Goal: Task Accomplishment & Management: Use online tool/utility

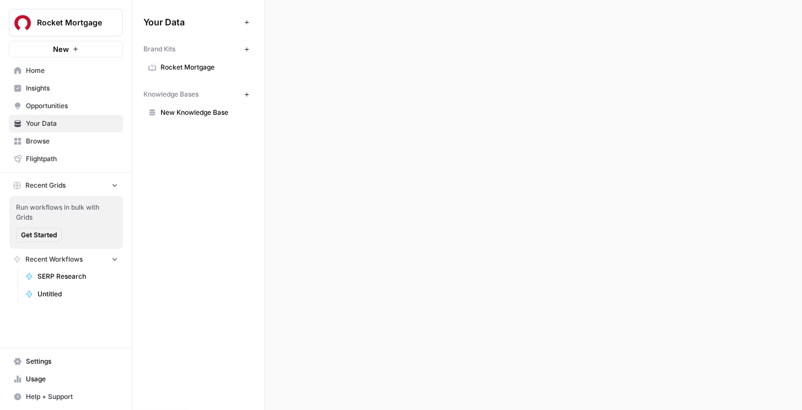
click at [71, 27] on span "Rocket Mortgage" at bounding box center [70, 22] width 67 height 11
click at [191, 9] on div "Your Data Add Data Brand Kits New Rocket Mortgage Knowledge Bases New New Knowl…" at bounding box center [198, 67] width 132 height 135
click at [179, 113] on span "New Knowledge Base" at bounding box center [205, 113] width 88 height 10
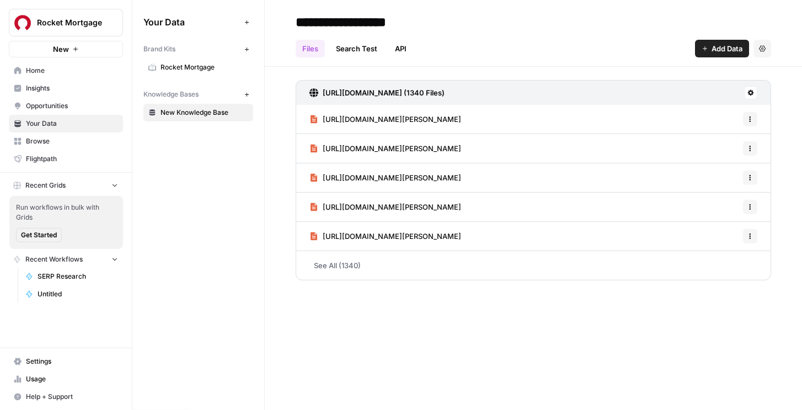
click at [354, 18] on input "**********" at bounding box center [379, 22] width 176 height 22
type input "**********"
click at [242, 92] on button "New" at bounding box center [246, 94] width 13 height 13
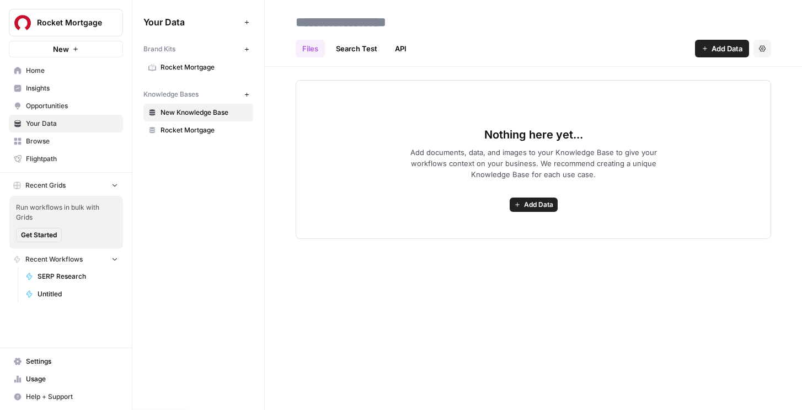
click at [744, 39] on div "Files Search Test API Add Data Settings" at bounding box center [533, 44] width 475 height 26
click at [727, 49] on span "Add Data" at bounding box center [727, 48] width 31 height 11
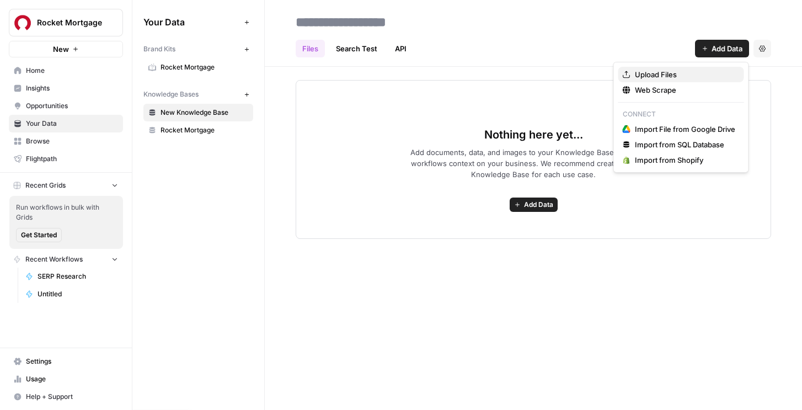
click at [670, 78] on span "Upload Files" at bounding box center [685, 74] width 100 height 11
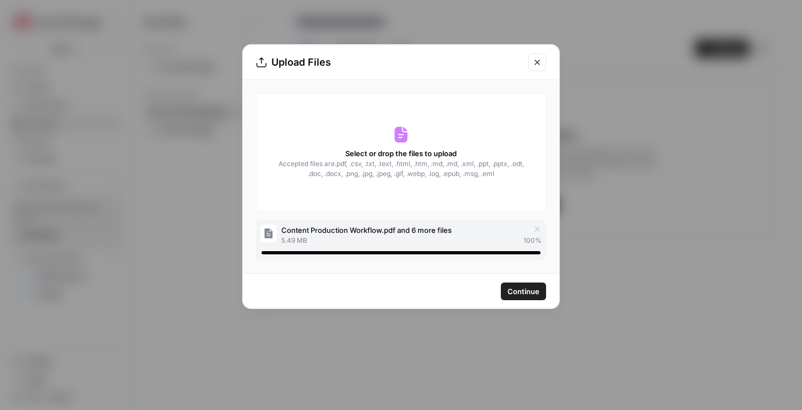
click at [531, 296] on button "Continue" at bounding box center [523, 291] width 45 height 18
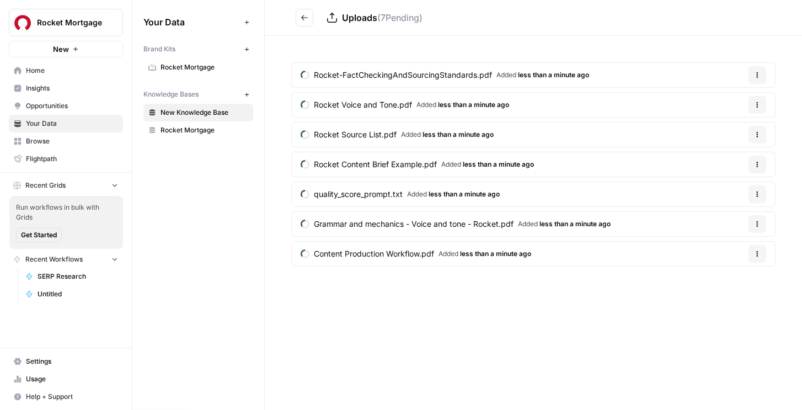
click at [393, 222] on span "Grammar and mechanics - Voice and tone - Rocket.pdf" at bounding box center [414, 223] width 200 height 11
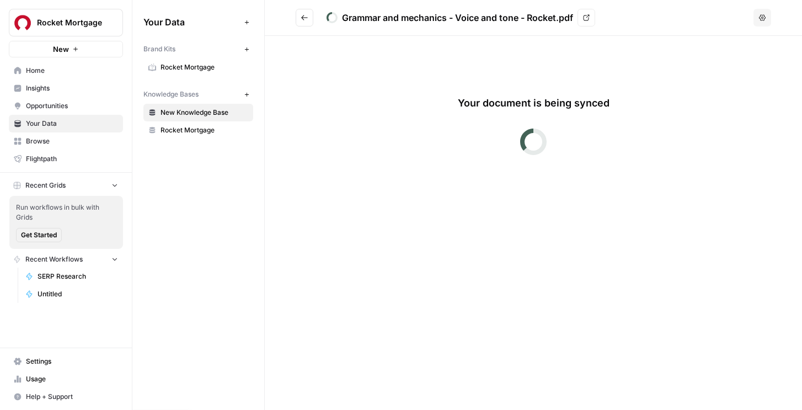
click at [304, 18] on icon "Go back" at bounding box center [305, 18] width 8 height 8
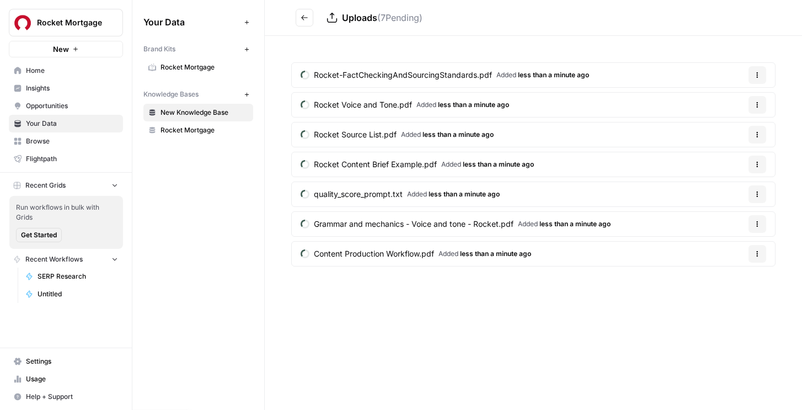
click at [299, 19] on button "Go back" at bounding box center [305, 18] width 18 height 18
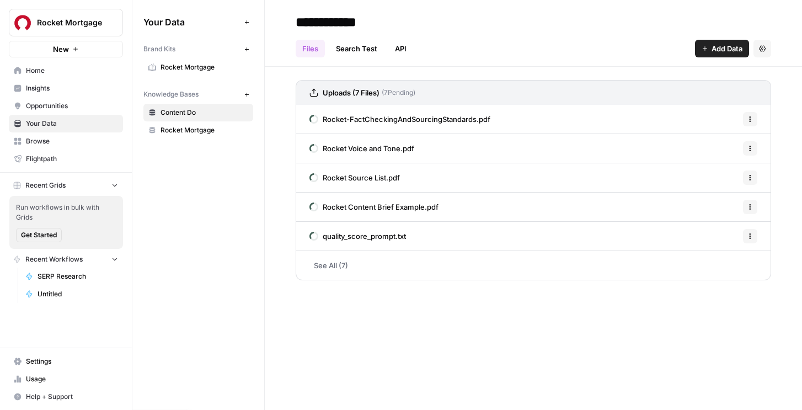
type input "**********"
click at [362, 213] on link "Rocket Content Brief Example.pdf" at bounding box center [373, 206] width 129 height 29
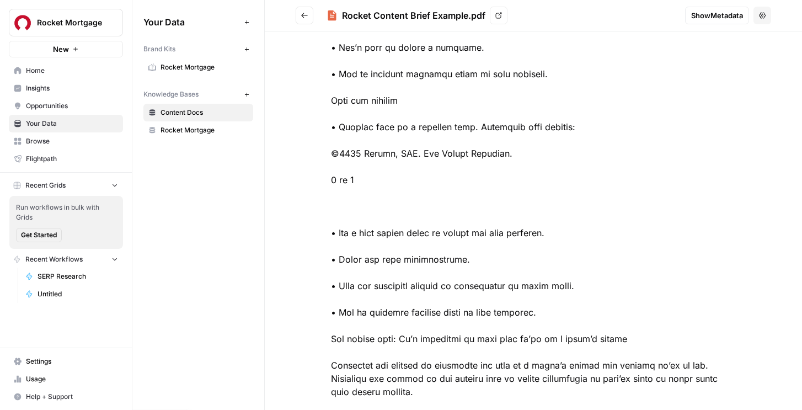
scroll to position [2463, 0]
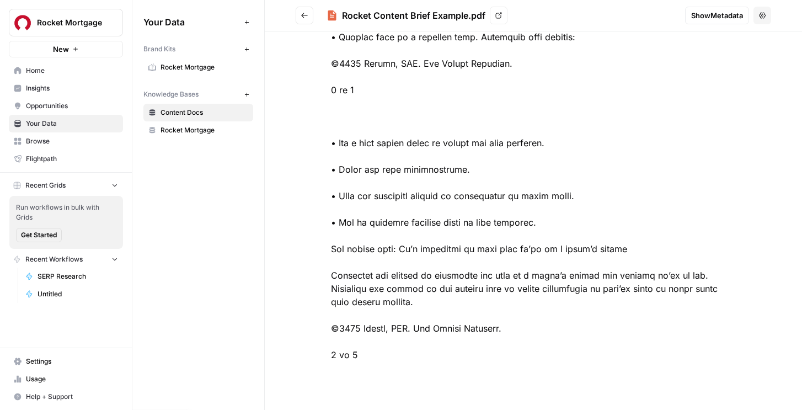
click at [174, 64] on span "Rocket Mortgage" at bounding box center [205, 67] width 88 height 10
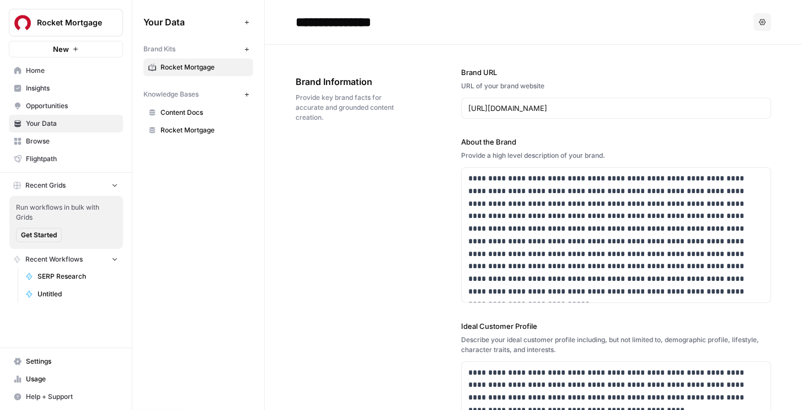
click at [89, 71] on span "Home" at bounding box center [72, 71] width 92 height 10
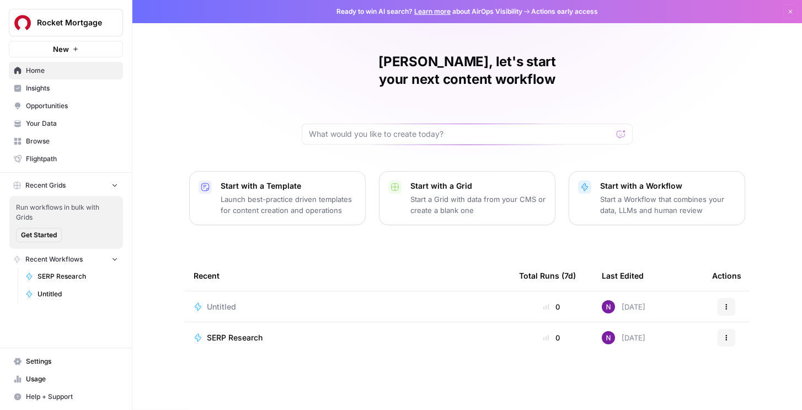
click at [69, 292] on span "Untitled" at bounding box center [78, 294] width 81 height 10
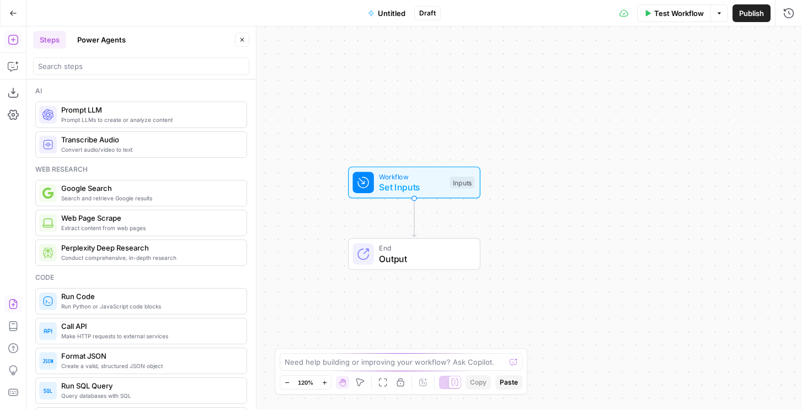
click at [14, 306] on icon "button" at bounding box center [13, 303] width 11 height 11
click at [16, 301] on icon "button" at bounding box center [13, 304] width 8 height 10
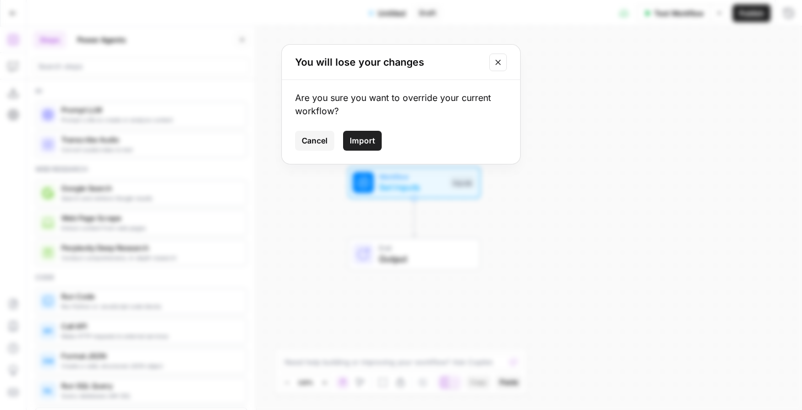
click at [370, 137] on span "Import" at bounding box center [362, 140] width 25 height 11
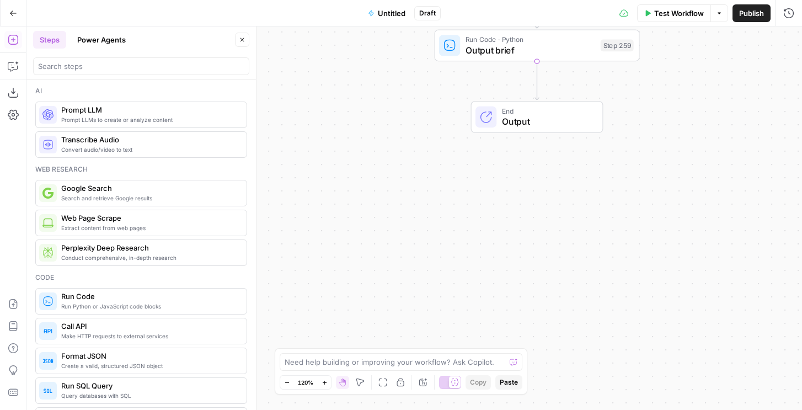
click at [389, 17] on span "Untitled" at bounding box center [392, 13] width 28 height 11
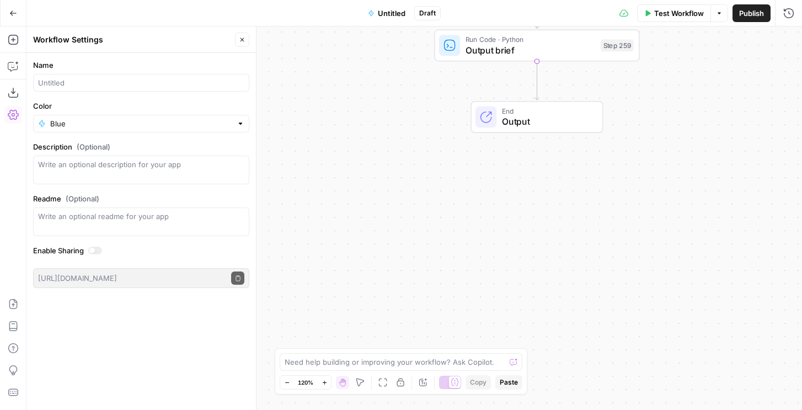
click at [161, 89] on div at bounding box center [141, 83] width 216 height 18
click at [74, 84] on input "Keyword --> Brief" at bounding box center [141, 82] width 206 height 11
type input "Keyword -> Brief"
click at [745, 7] on button "Publish" at bounding box center [751, 13] width 38 height 18
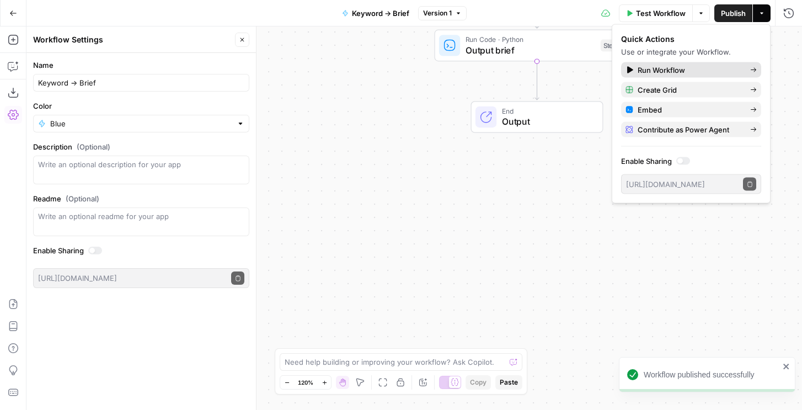
click at [675, 71] on span "Run Workflow" at bounding box center [690, 70] width 104 height 11
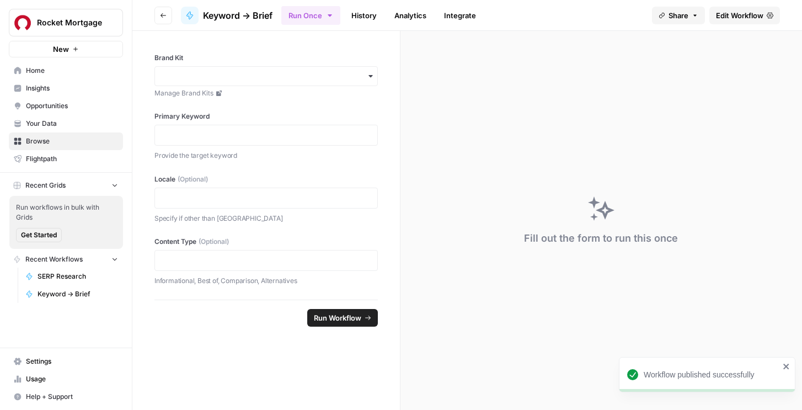
click at [53, 70] on span "Home" at bounding box center [72, 71] width 92 height 10
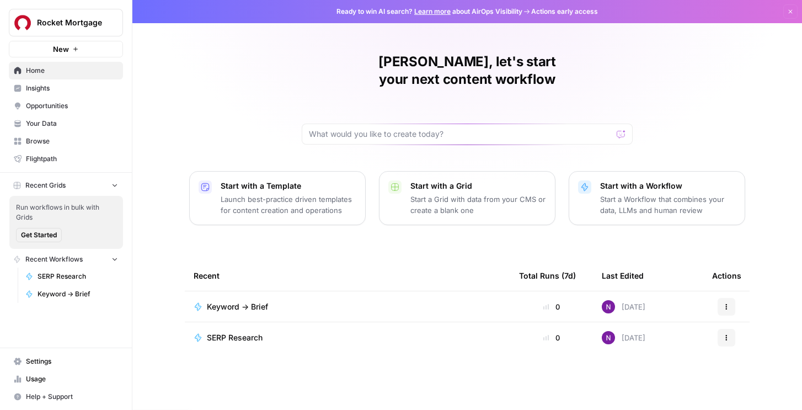
click at [99, 15] on button "Rocket Mortgage" at bounding box center [66, 23] width 114 height 28
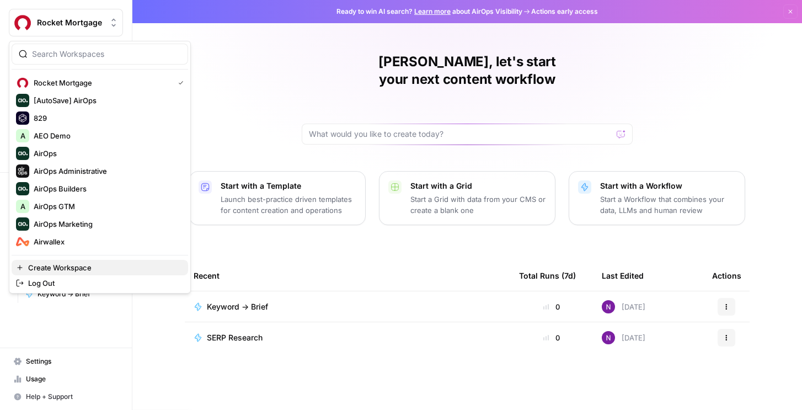
click at [60, 265] on span "Create Workspace" at bounding box center [103, 267] width 151 height 11
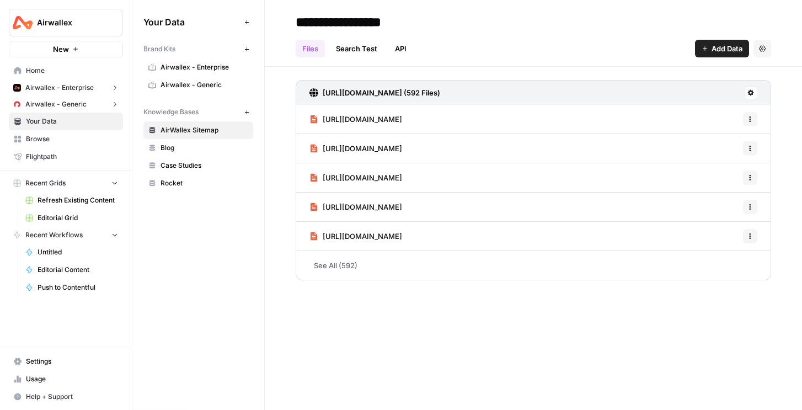
click at [51, 248] on span "Untitled" at bounding box center [78, 252] width 81 height 10
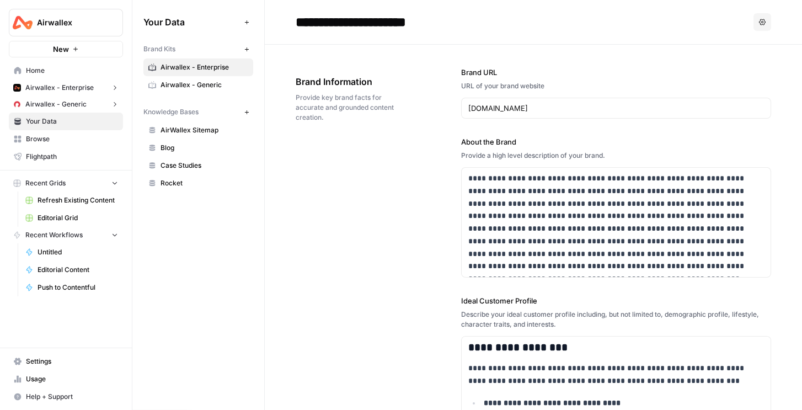
click at [49, 250] on span "Untitled" at bounding box center [78, 252] width 81 height 10
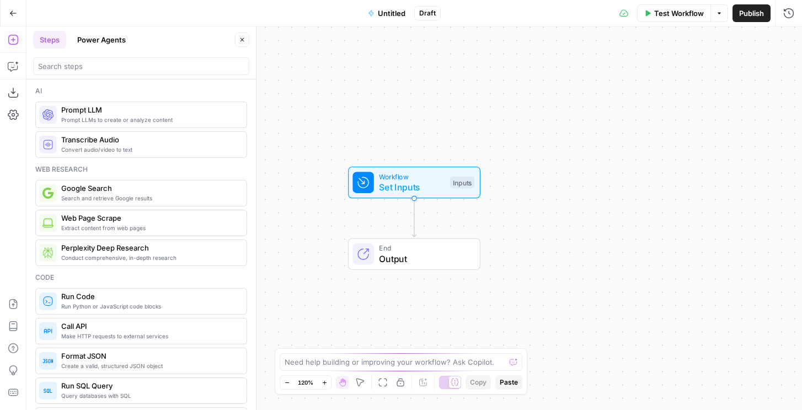
click at [22, 14] on button "Go Back" at bounding box center [13, 13] width 20 height 20
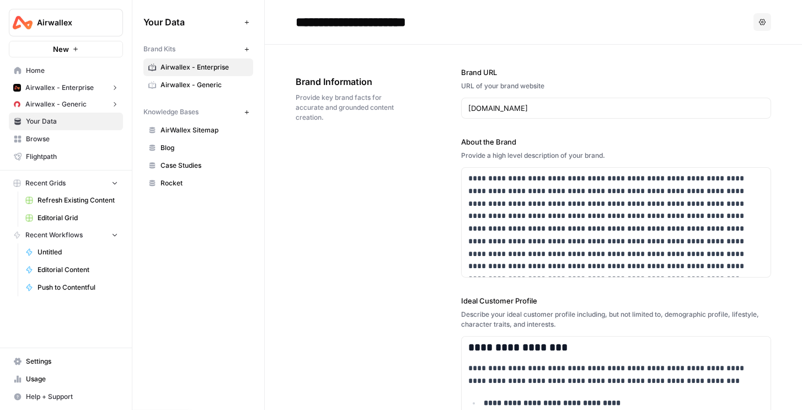
click at [34, 73] on span "Home" at bounding box center [72, 71] width 92 height 10
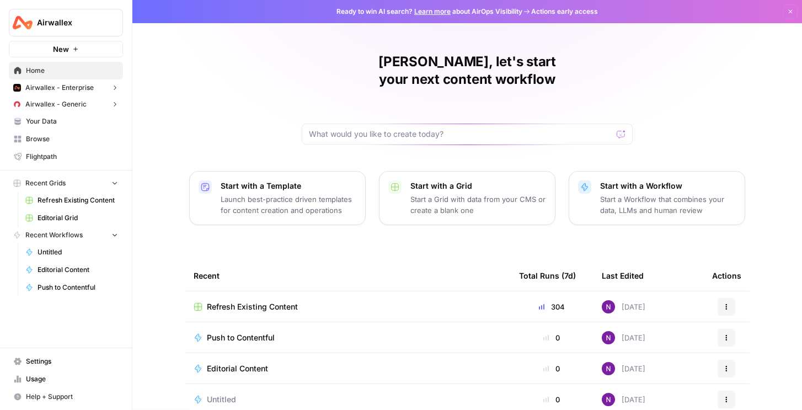
scroll to position [98, 0]
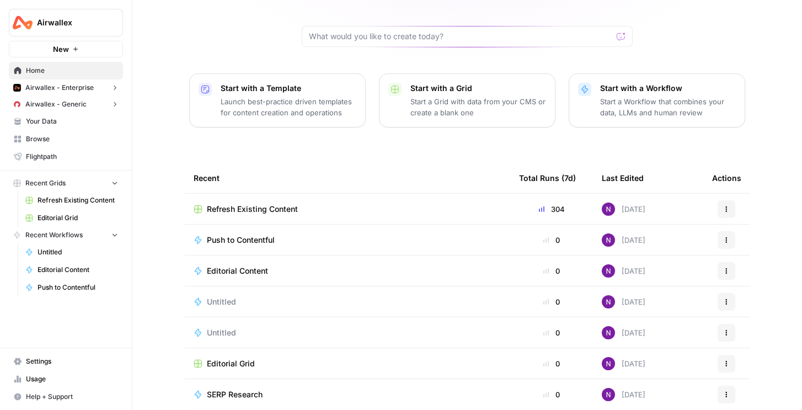
click at [221, 327] on span "Untitled" at bounding box center [221, 332] width 29 height 11
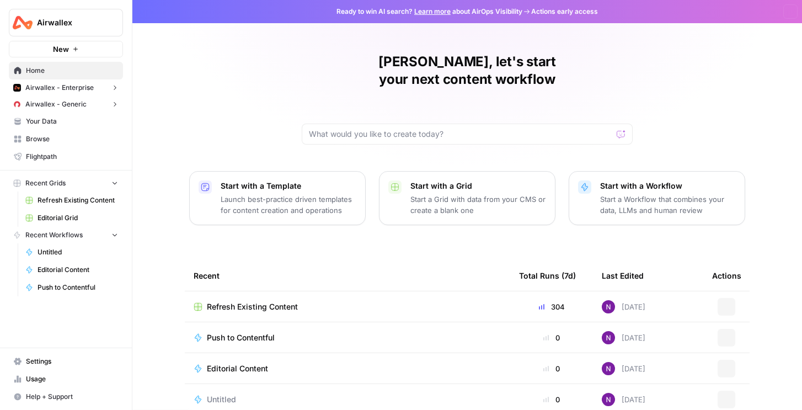
click at [39, 28] on button "Airwallex" at bounding box center [66, 23] width 114 height 28
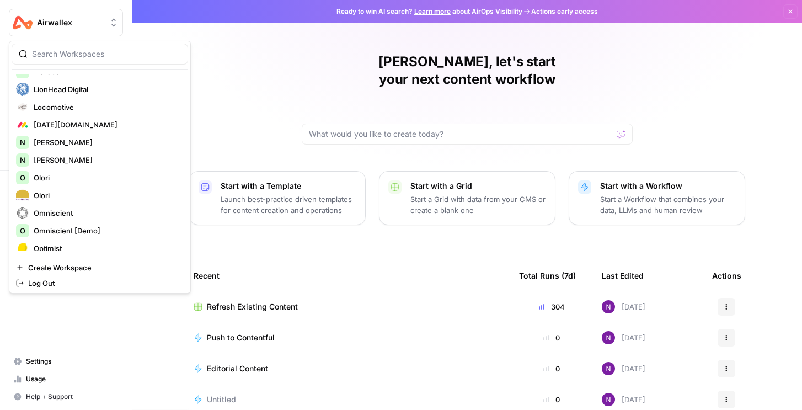
scroll to position [1014, 0]
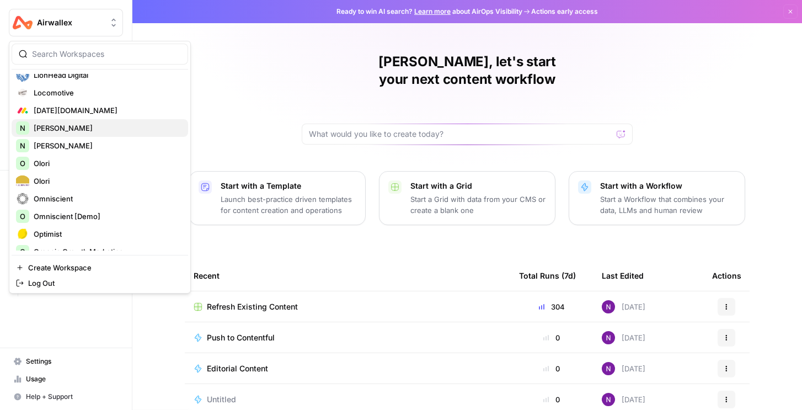
click at [45, 132] on span "Nicole G" at bounding box center [107, 127] width 146 height 11
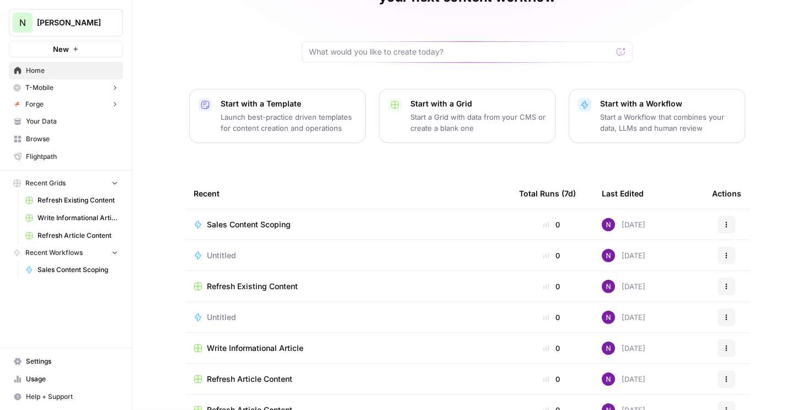
scroll to position [98, 0]
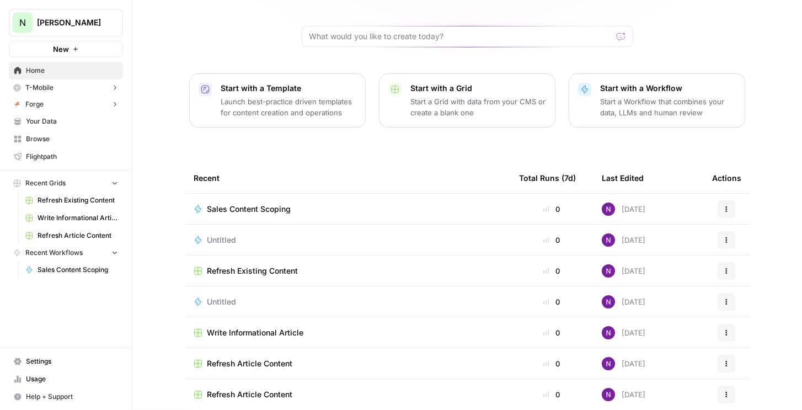
click at [218, 234] on span "Untitled" at bounding box center [221, 239] width 29 height 11
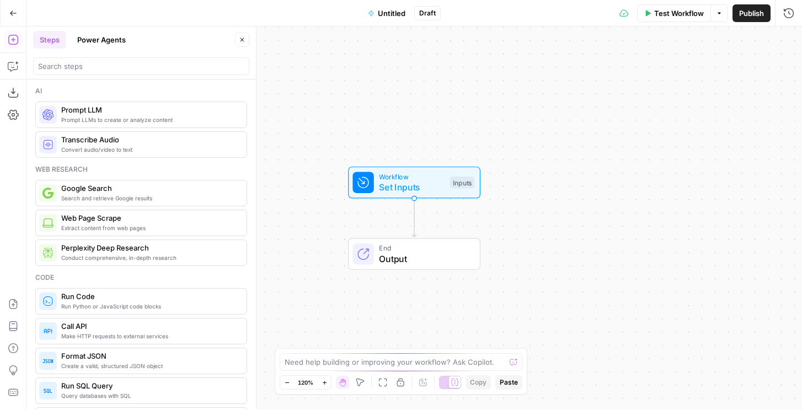
click at [4, 15] on button "Go Back" at bounding box center [13, 13] width 20 height 20
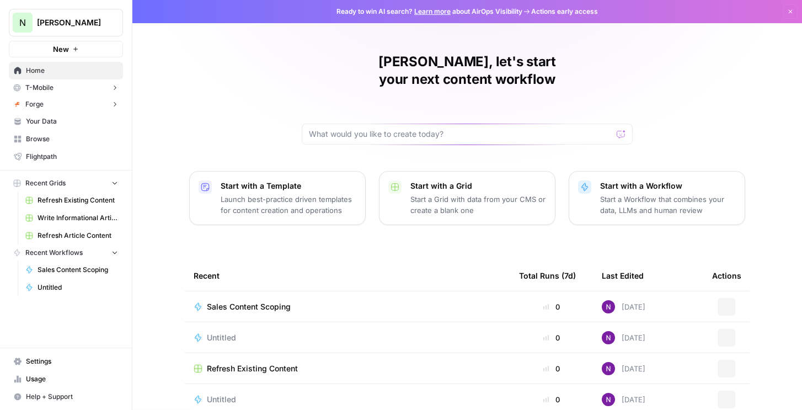
scroll to position [98, 0]
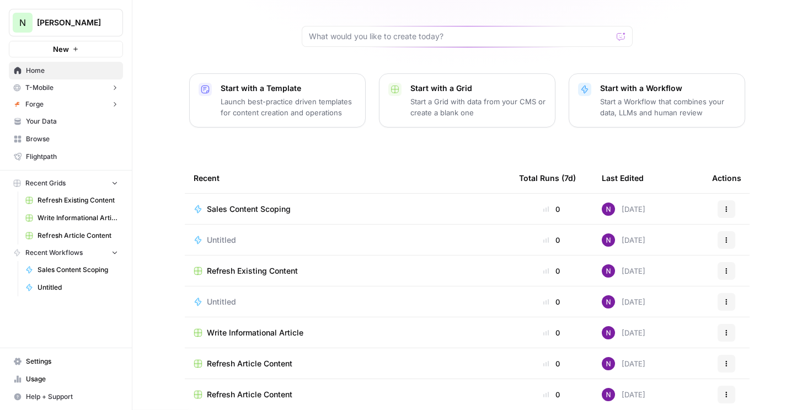
click at [218, 296] on span "Untitled" at bounding box center [221, 301] width 29 height 11
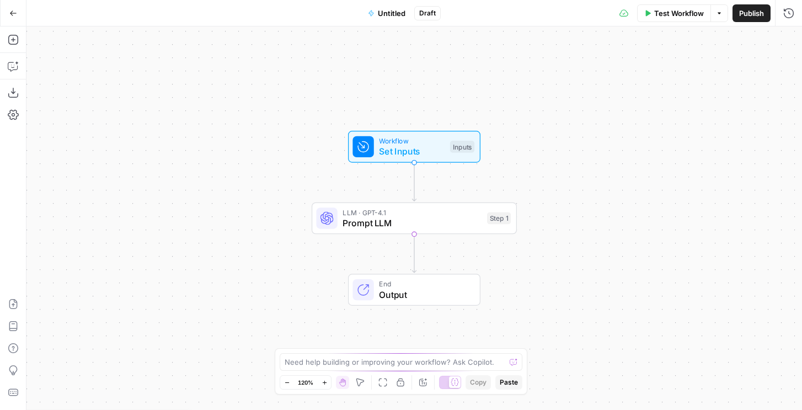
click at [17, 15] on button "Go Back" at bounding box center [13, 13] width 20 height 20
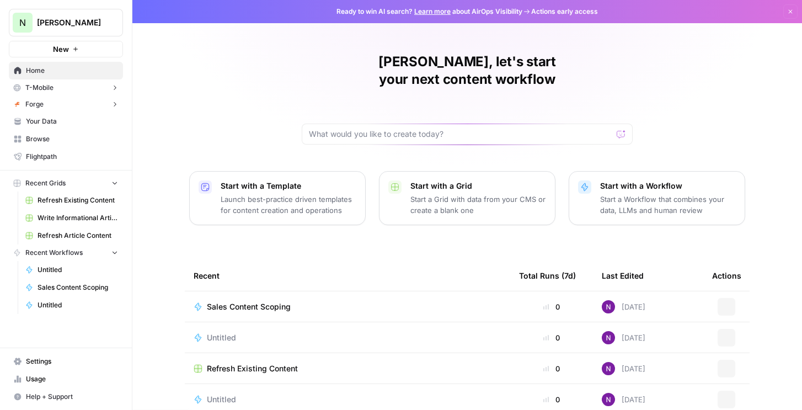
scroll to position [98, 0]
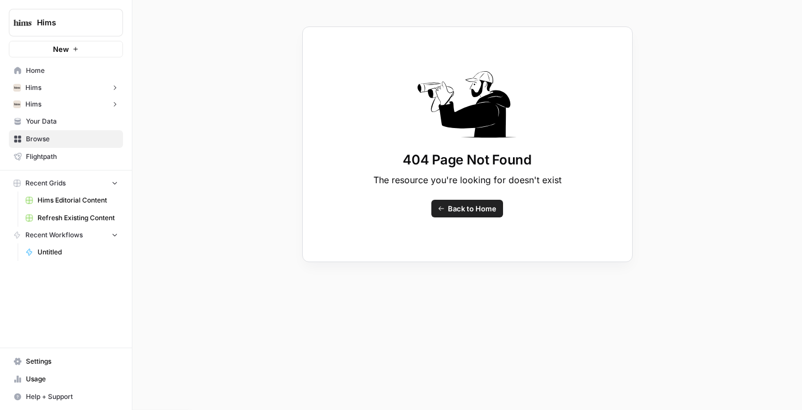
click at [51, 249] on span "Untitled" at bounding box center [78, 252] width 81 height 10
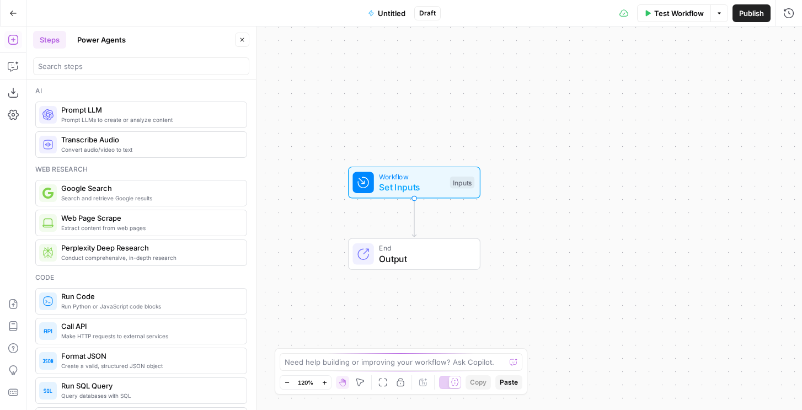
click at [12, 14] on icon "button" at bounding box center [13, 13] width 8 height 8
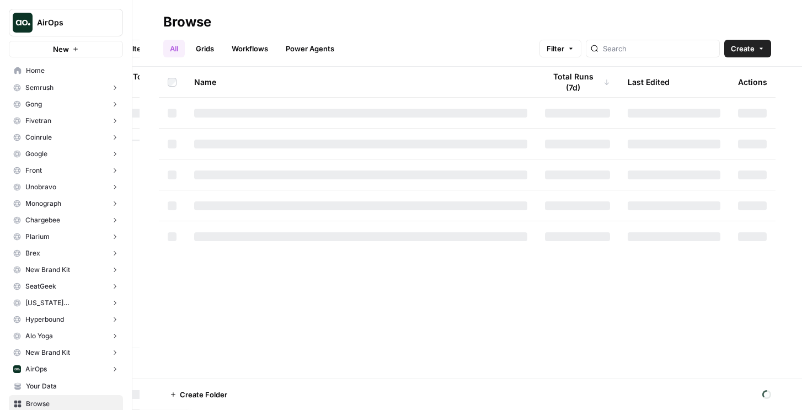
click at [43, 70] on span "Home" at bounding box center [72, 71] width 92 height 10
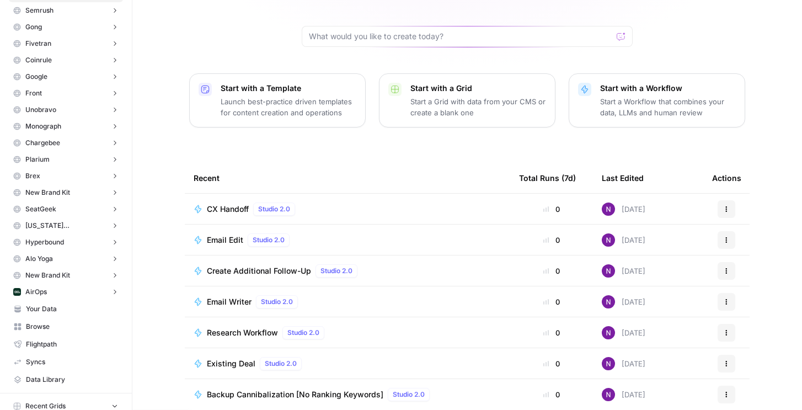
scroll to position [85, 0]
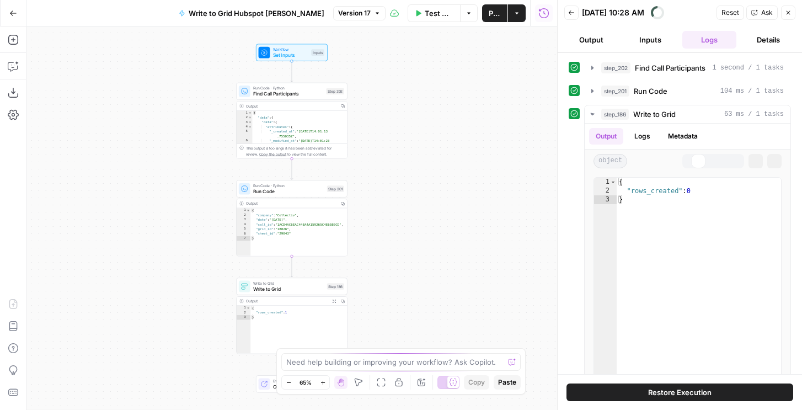
click at [17, 11] on button "Go Back" at bounding box center [13, 13] width 20 height 20
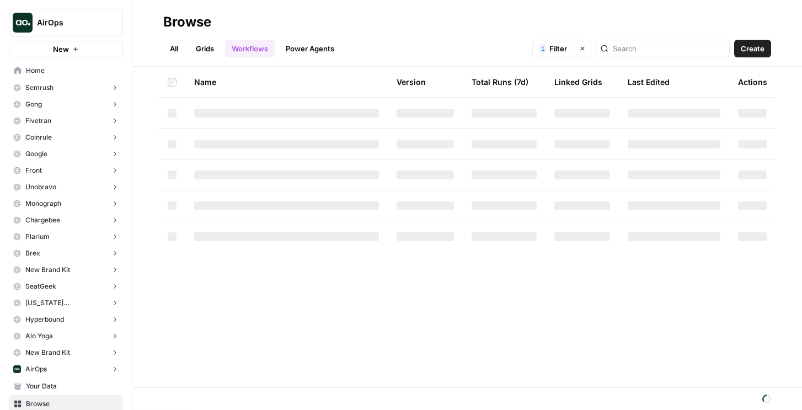
click at [40, 30] on button "AirOps" at bounding box center [66, 23] width 114 height 28
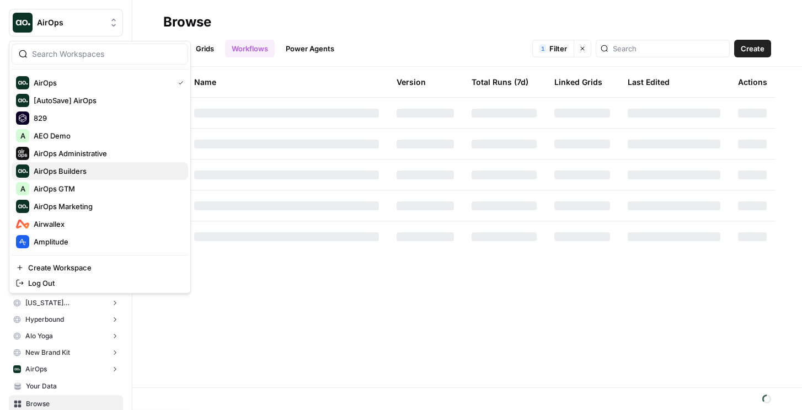
scroll to position [19, 0]
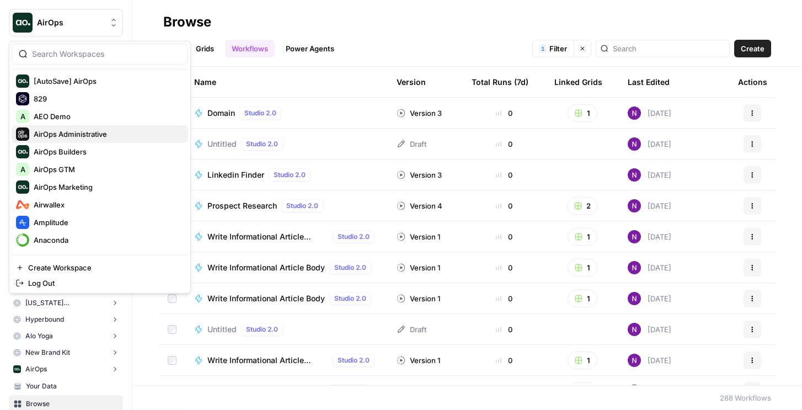
click at [67, 142] on button "AirOps Administrative" at bounding box center [100, 134] width 176 height 18
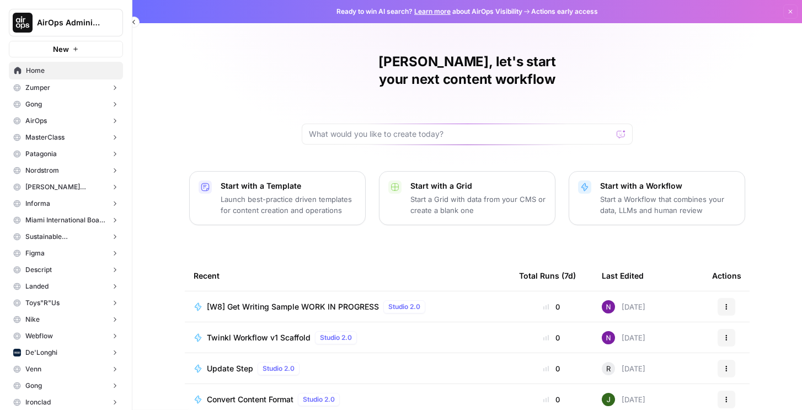
scroll to position [98, 0]
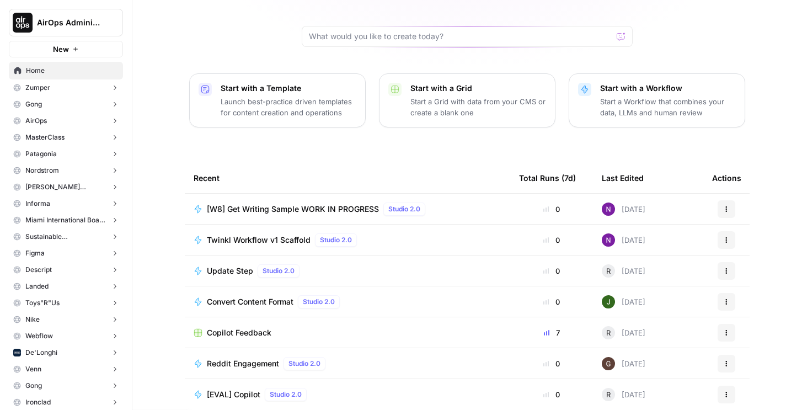
click at [59, 35] on button "AirOps Administrative" at bounding box center [66, 23] width 114 height 28
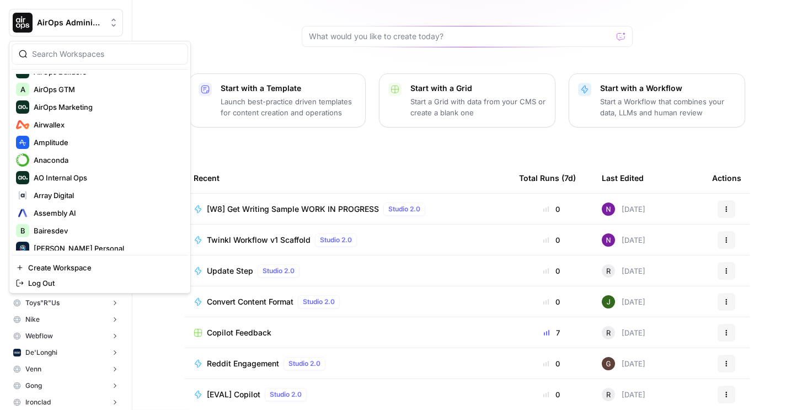
scroll to position [84, 0]
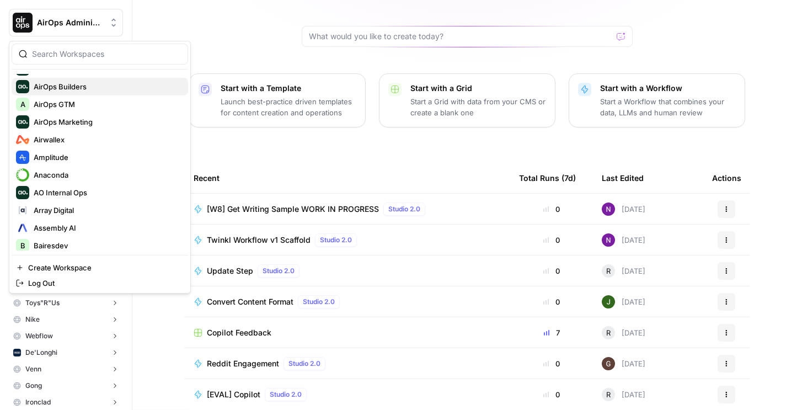
click at [75, 84] on span "AirOps Builders" at bounding box center [107, 86] width 146 height 11
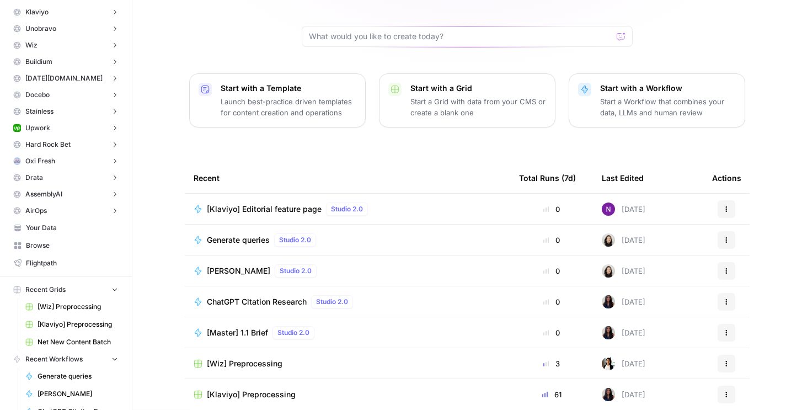
scroll to position [213, 0]
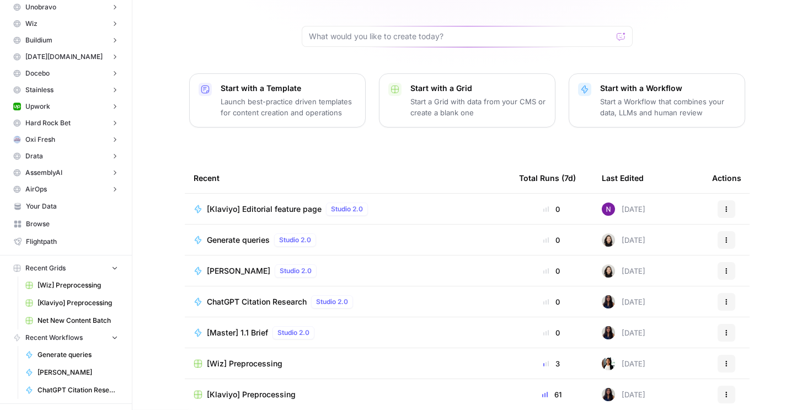
click at [76, 320] on span "Net New Content Batch" at bounding box center [78, 320] width 81 height 10
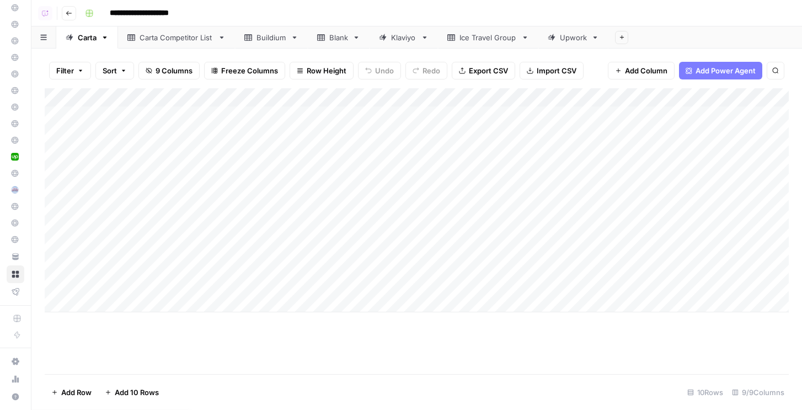
scroll to position [0, 69]
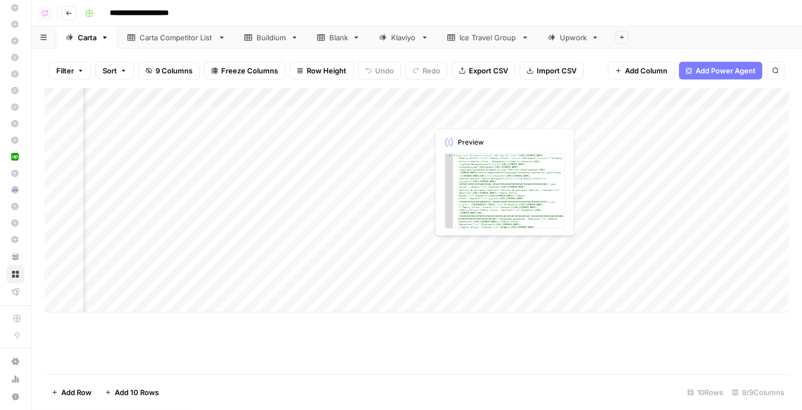
click at [516, 116] on div "Add Column" at bounding box center [417, 200] width 744 height 224
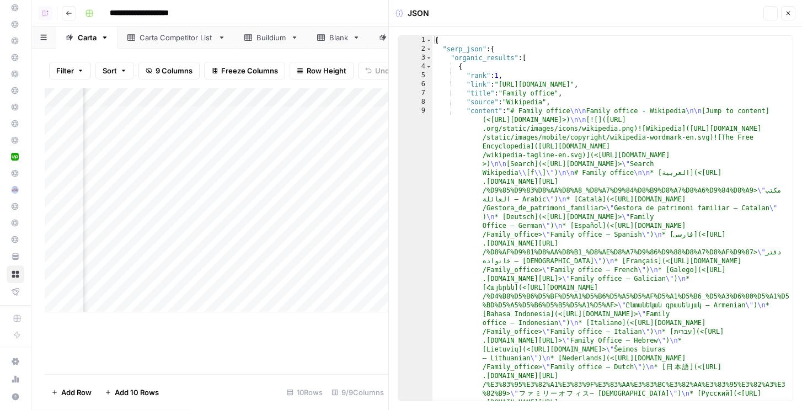
click at [789, 17] on button "Close" at bounding box center [788, 13] width 14 height 14
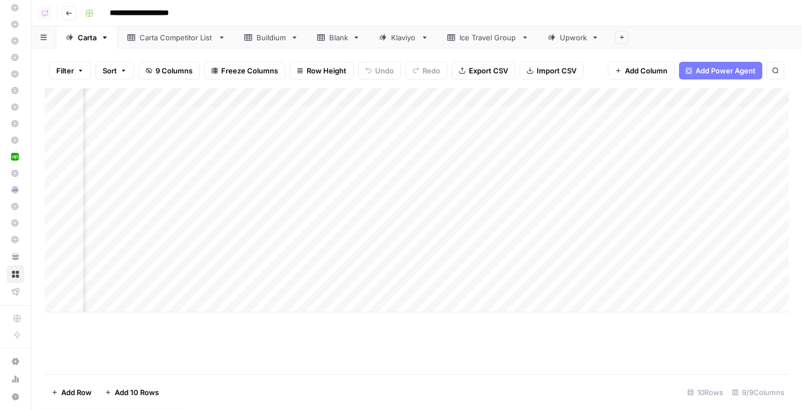
click at [617, 114] on div "Add Column" at bounding box center [417, 200] width 744 height 224
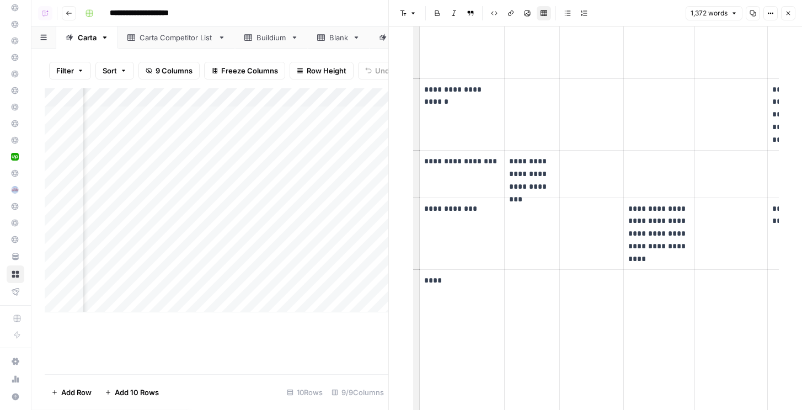
scroll to position [4035, 0]
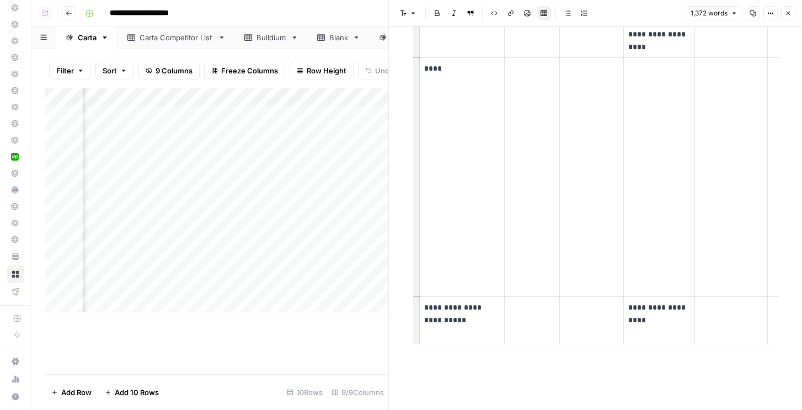
click at [789, 17] on button "Close" at bounding box center [788, 13] width 14 height 14
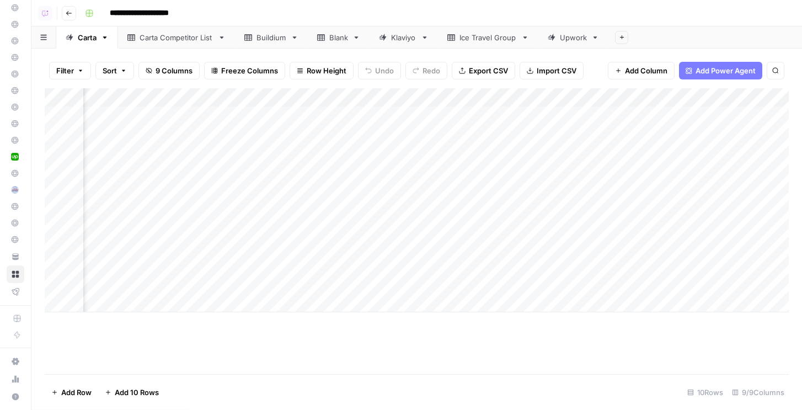
scroll to position [0, 313]
click at [621, 115] on div "Add Column" at bounding box center [417, 200] width 744 height 224
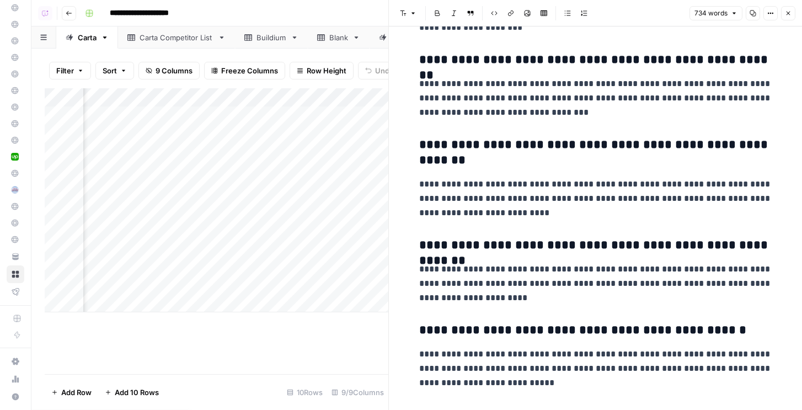
scroll to position [1939, 0]
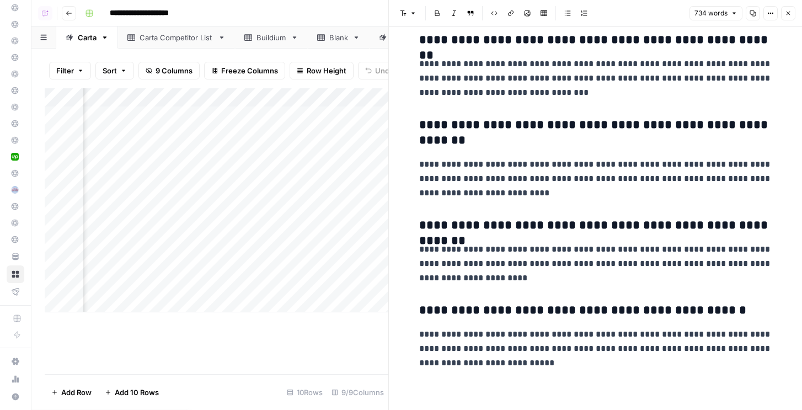
click at [790, 17] on button "Close" at bounding box center [788, 13] width 14 height 14
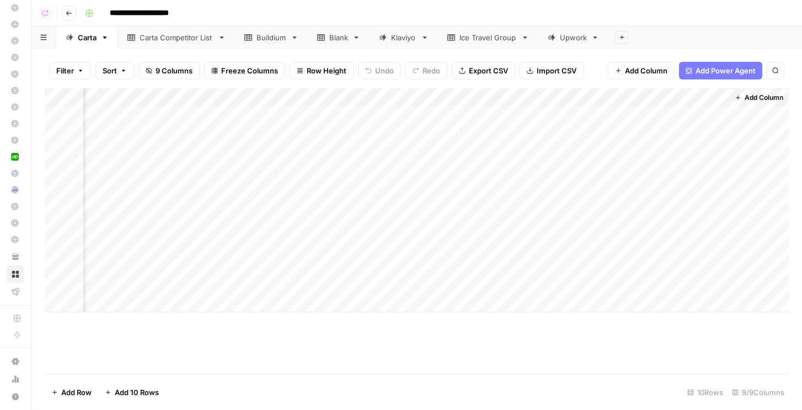
scroll to position [0, 299]
click at [725, 114] on div "Add Column" at bounding box center [417, 200] width 744 height 224
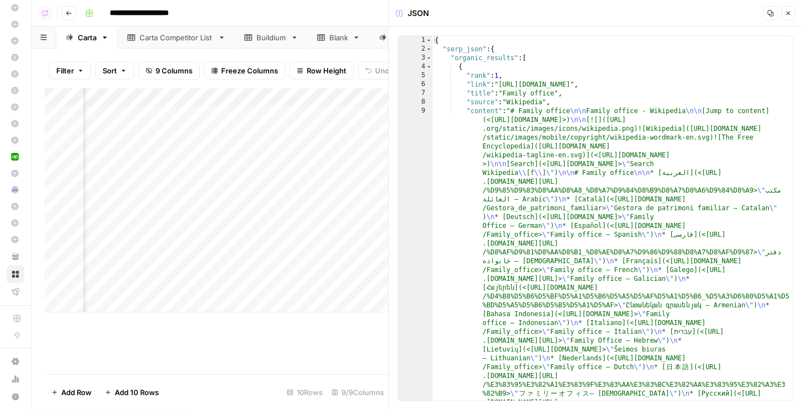
click at [794, 14] on button "Close" at bounding box center [788, 13] width 14 height 14
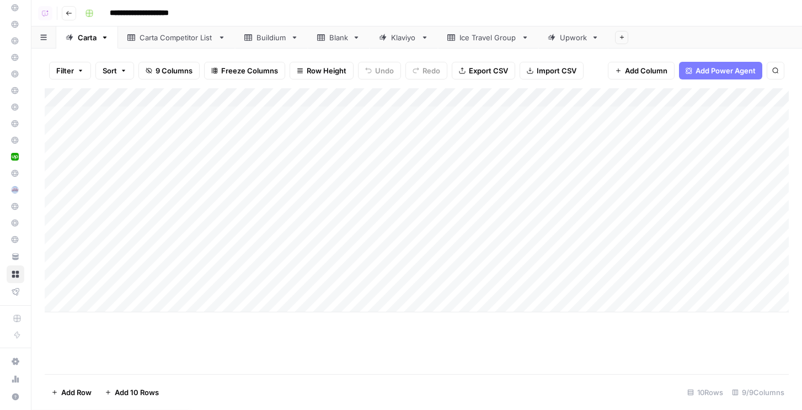
click at [373, 98] on div "Add Column" at bounding box center [417, 200] width 744 height 224
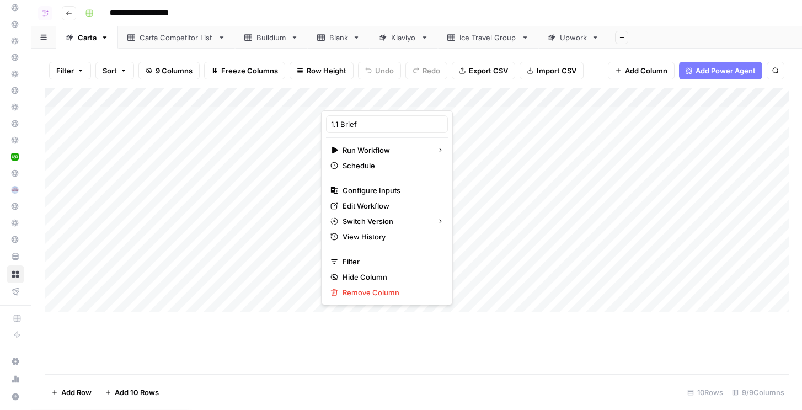
click at [738, 97] on div "Add Column" at bounding box center [417, 200] width 744 height 224
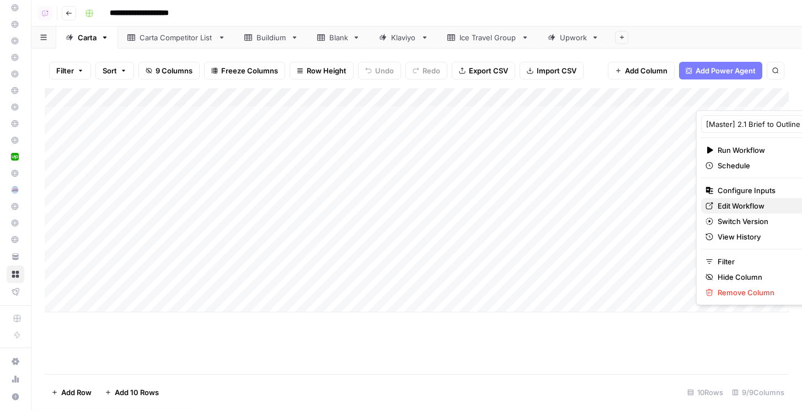
click at [722, 207] on span "Edit Workflow" at bounding box center [766, 205] width 97 height 11
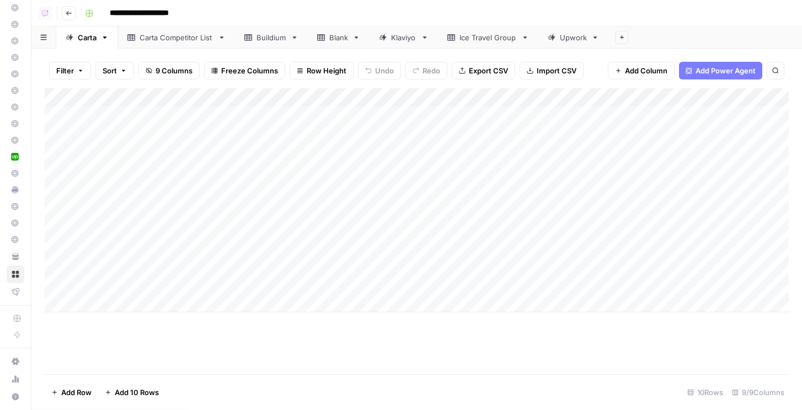
click at [395, 97] on div "Add Column" at bounding box center [417, 200] width 744 height 224
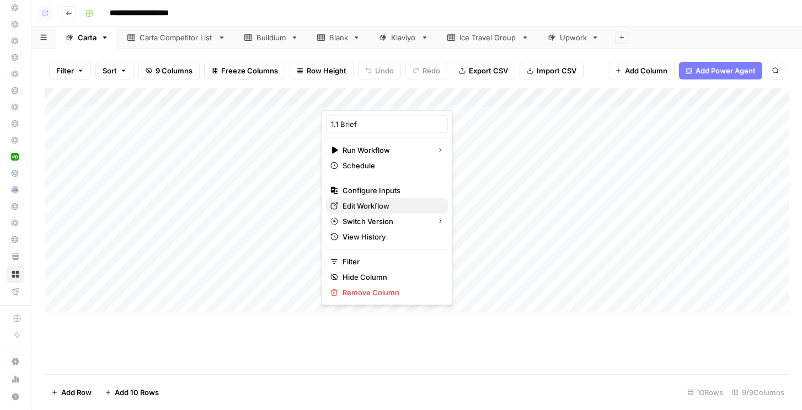
click at [366, 204] on span "Edit Workflow" at bounding box center [391, 205] width 97 height 11
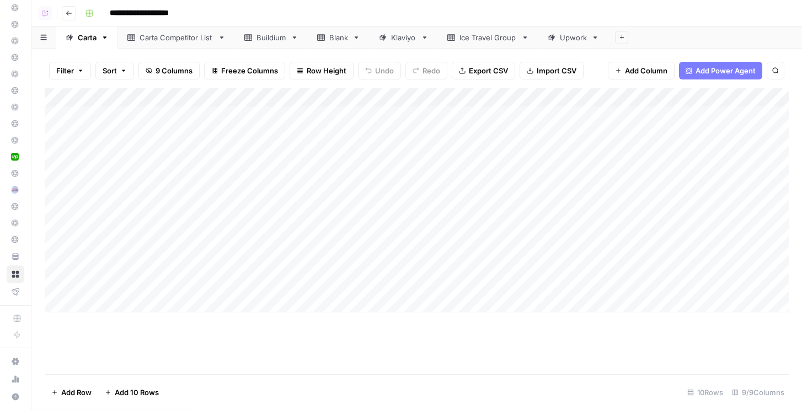
click at [165, 40] on div "Carta Competitor List" at bounding box center [177, 37] width 74 height 11
click at [268, 39] on div "Buildium" at bounding box center [271, 37] width 30 height 11
click at [65, 14] on button "Go back" at bounding box center [69, 13] width 14 height 14
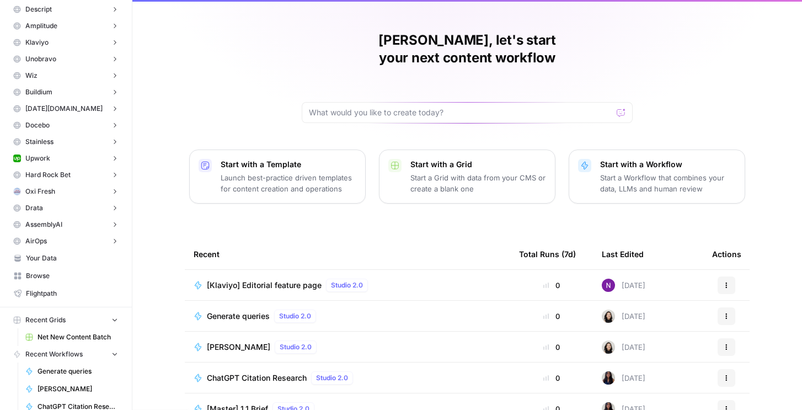
scroll to position [233, 0]
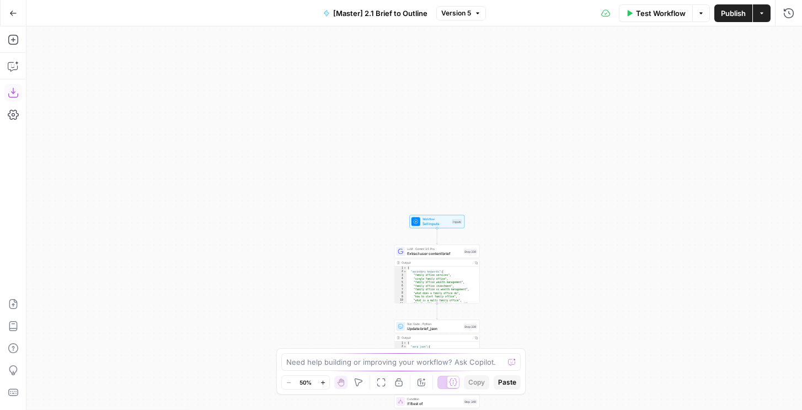
click at [10, 90] on icon "button" at bounding box center [13, 92] width 11 height 11
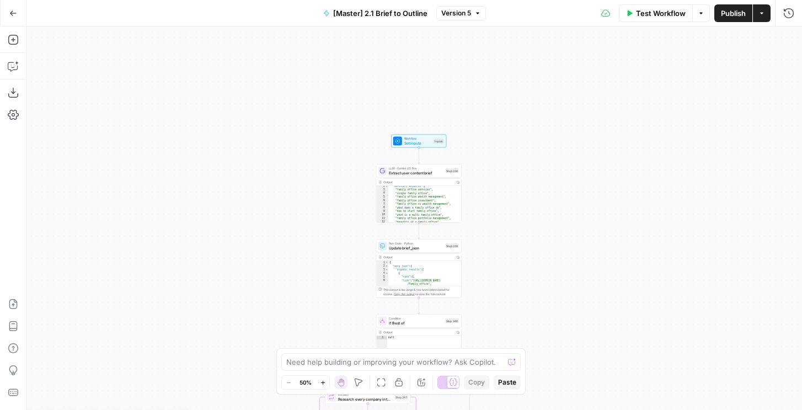
scroll to position [10, 0]
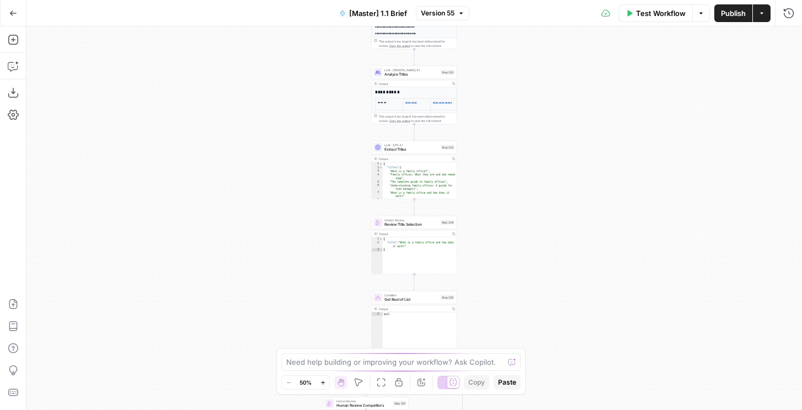
click at [12, 93] on icon "button" at bounding box center [13, 92] width 11 height 11
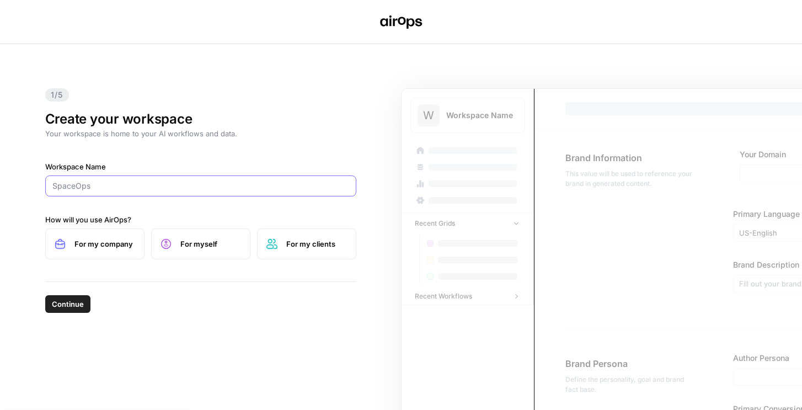
click at [139, 184] on input "Workspace Name" at bounding box center [200, 185] width 297 height 11
type input "Entain"
click at [124, 242] on span "For my company" at bounding box center [104, 243] width 61 height 11
click at [56, 306] on span "Continue" at bounding box center [68, 303] width 32 height 11
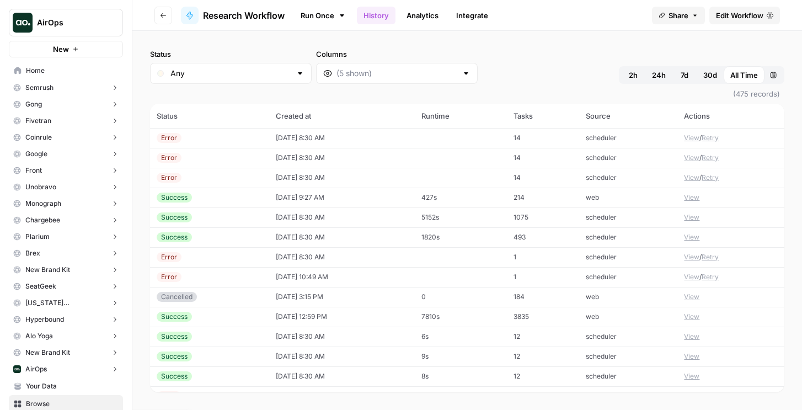
click at [694, 137] on button "View" at bounding box center [691, 138] width 15 height 10
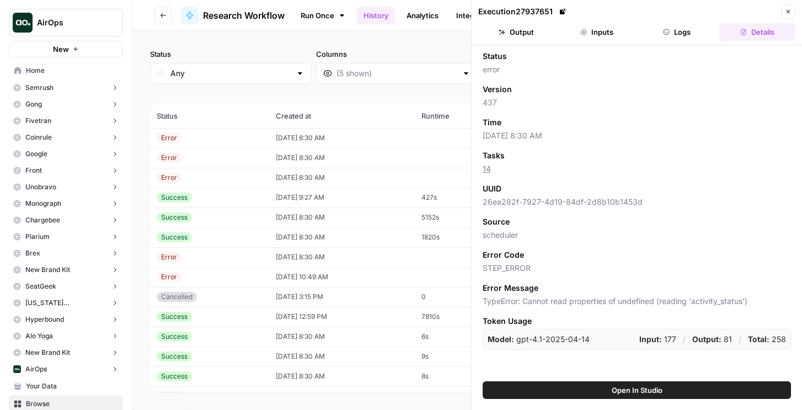
click at [672, 39] on button "Logs" at bounding box center [677, 32] width 76 height 18
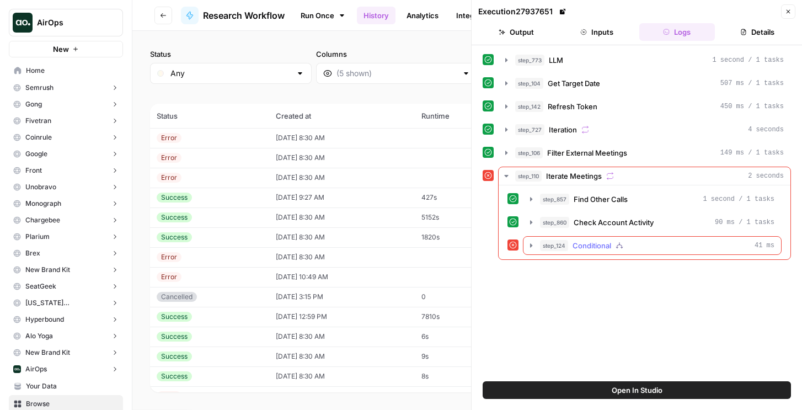
click at [569, 250] on div "step_124 Conditional 41 ms" at bounding box center [657, 245] width 234 height 11
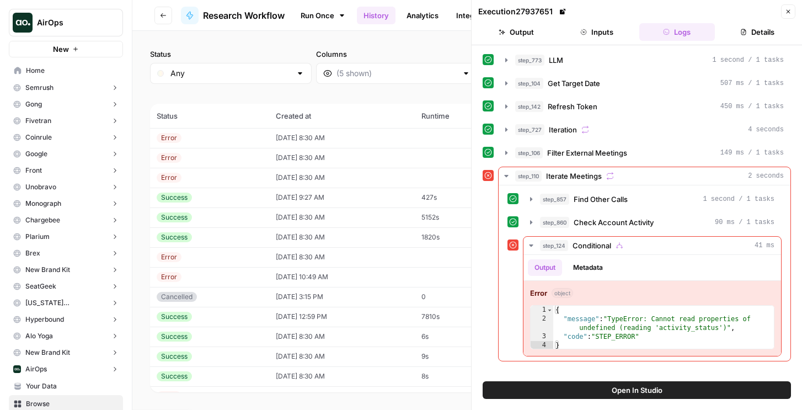
click at [613, 385] on span "Open In Studio" at bounding box center [637, 389] width 51 height 11
click at [585, 216] on button "step_860 Check Account Activity 90 ms / 1 tasks" at bounding box center [652, 222] width 258 height 18
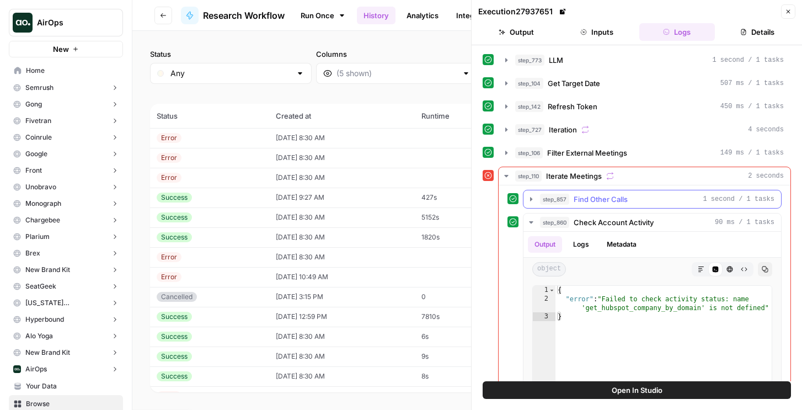
click at [585, 206] on button "step_857 Find Other Calls 1 second / 1 tasks" at bounding box center [652, 199] width 258 height 18
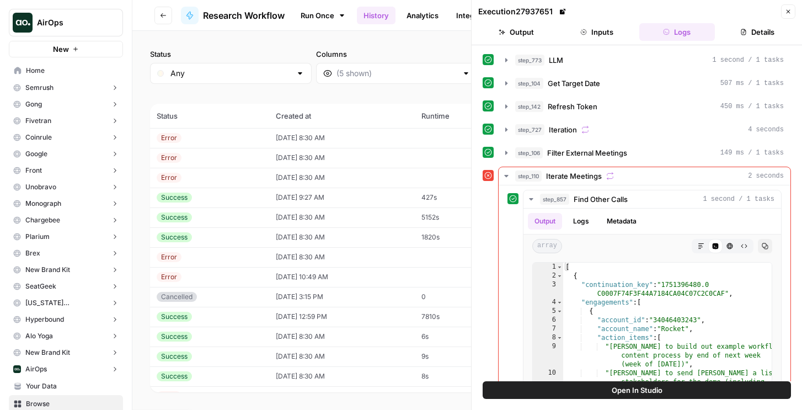
click at [371, 180] on td "08/20/25 at 8:30 AM" at bounding box center [342, 178] width 146 height 20
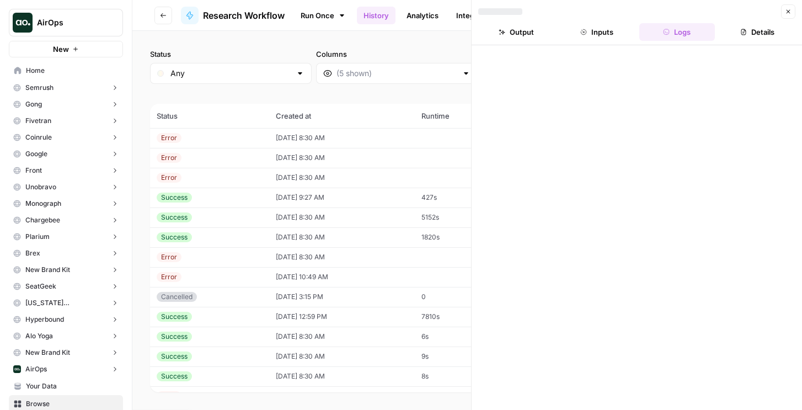
click at [368, 190] on td "08/19/25 at 9:27 AM" at bounding box center [342, 198] width 146 height 20
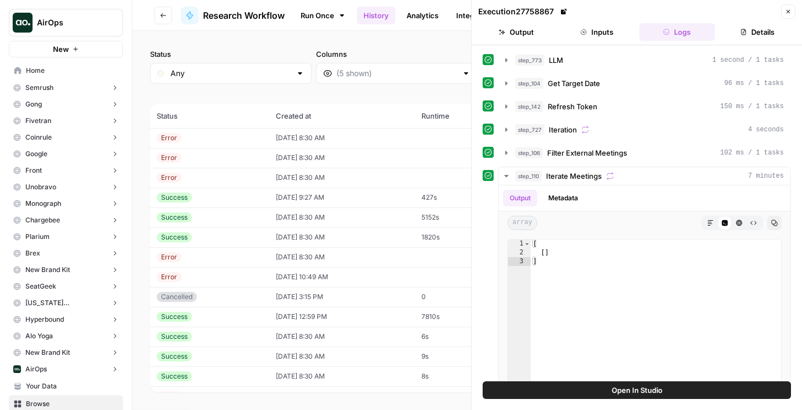
click at [370, 216] on td "08/19/25 at 8:30 AM" at bounding box center [342, 217] width 146 height 20
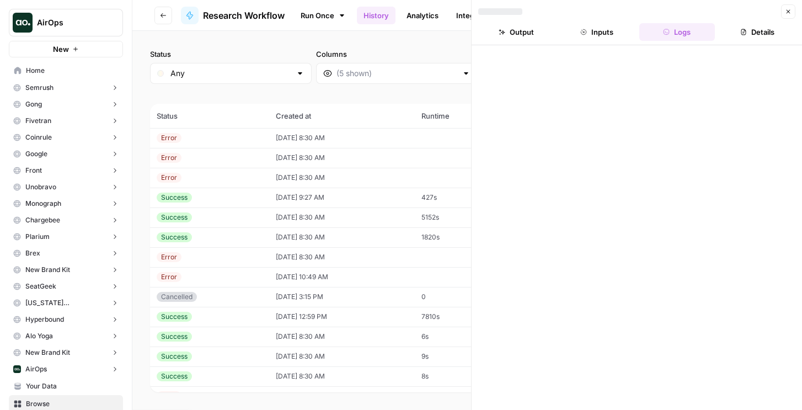
click at [587, 33] on button "Inputs" at bounding box center [597, 32] width 76 height 18
click at [672, 37] on button "Logs" at bounding box center [677, 32] width 76 height 18
click at [535, 27] on button "Output" at bounding box center [516, 32] width 76 height 18
click at [587, 28] on button "Inputs" at bounding box center [597, 32] width 76 height 18
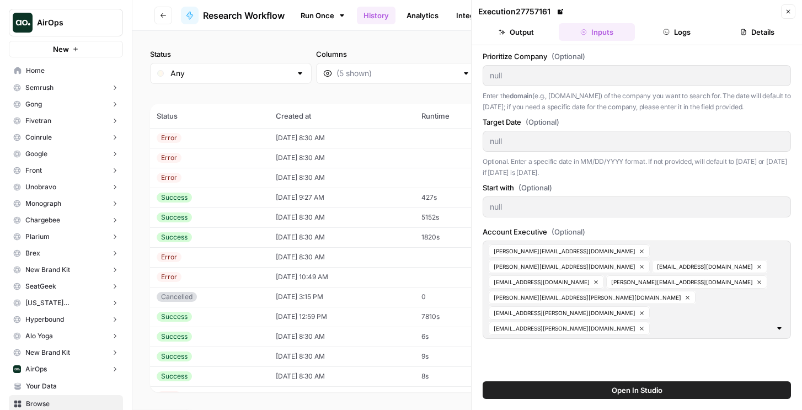
click at [613, 383] on button "Open In Studio" at bounding box center [637, 390] width 308 height 18
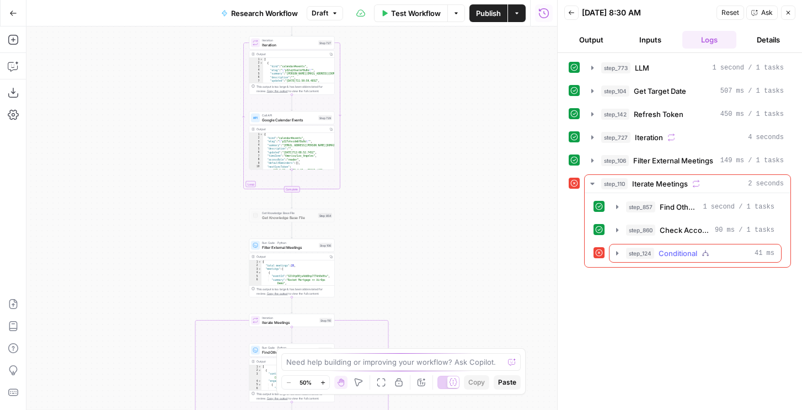
click at [684, 259] on button "step_124 Conditional 41 ms" at bounding box center [695, 253] width 172 height 18
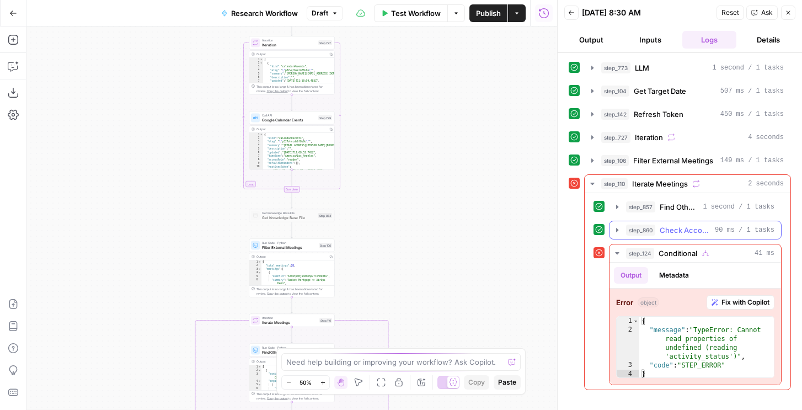
click at [682, 233] on span "Check Account Activity" at bounding box center [685, 229] width 51 height 11
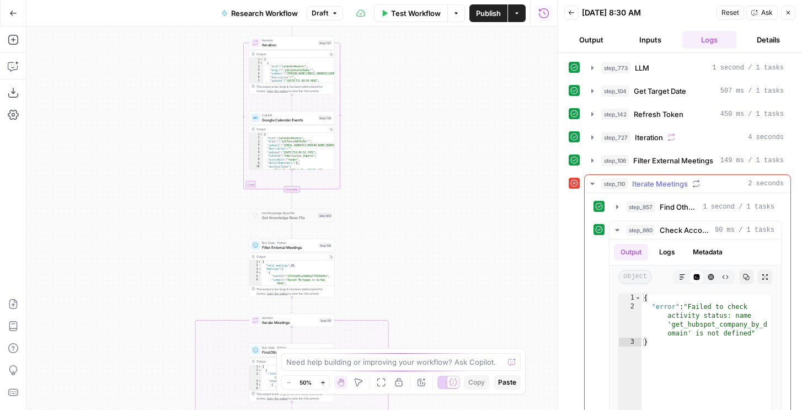
click at [636, 216] on div "step_857 Find Other Calls 1 second / 1 tasks" at bounding box center [695, 206] width 173 height 19
click at [636, 209] on span "step_857" at bounding box center [640, 206] width 29 height 11
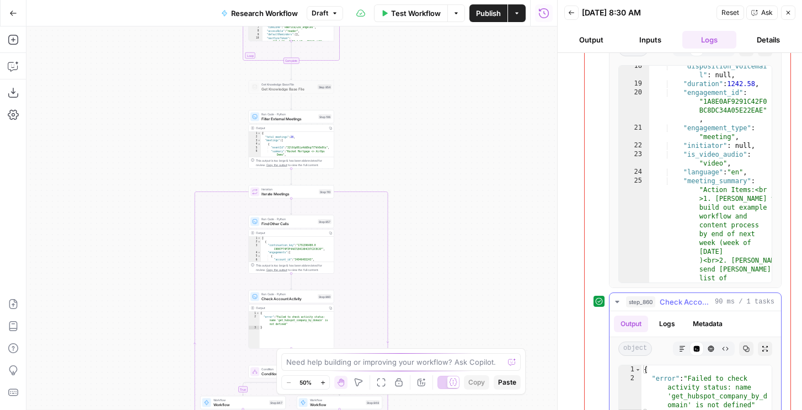
scroll to position [443, 0]
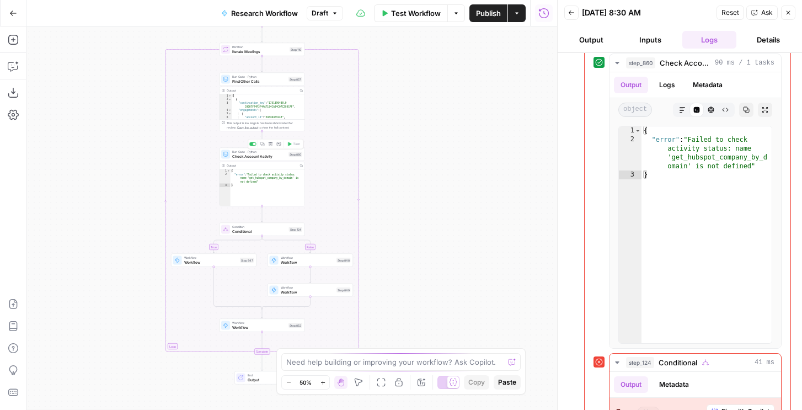
click at [271, 159] on div "Run Code · Python Check Account Activity Step 860 Copy step Delete step Add Not…" at bounding box center [262, 154] width 85 height 13
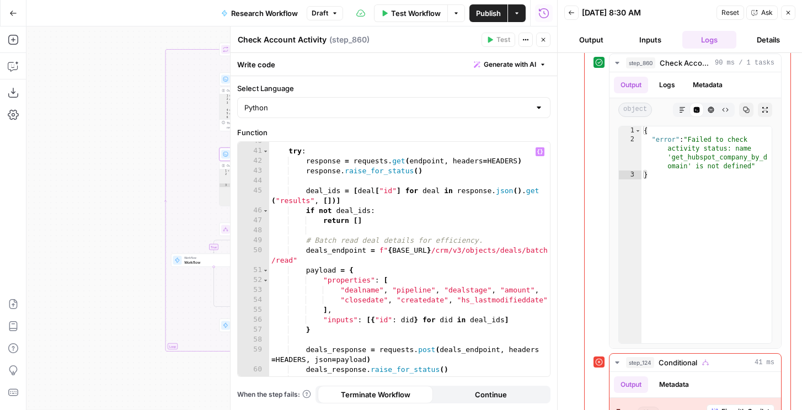
scroll to position [452, 0]
click at [472, 213] on div "try : response = requests . get ( endpoint , headers = HEADERS ) response . rai…" at bounding box center [409, 263] width 281 height 254
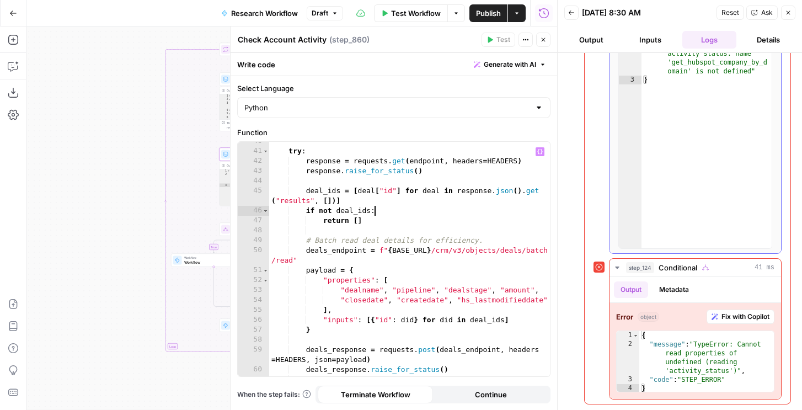
scroll to position [512, 0]
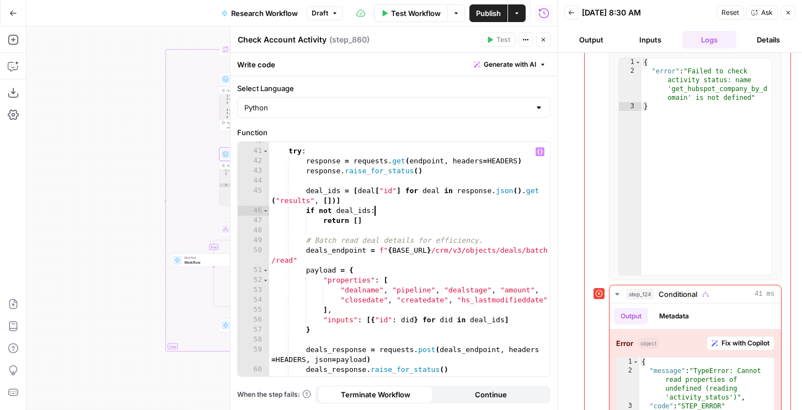
click at [323, 17] on span "Draft" at bounding box center [320, 13] width 17 height 10
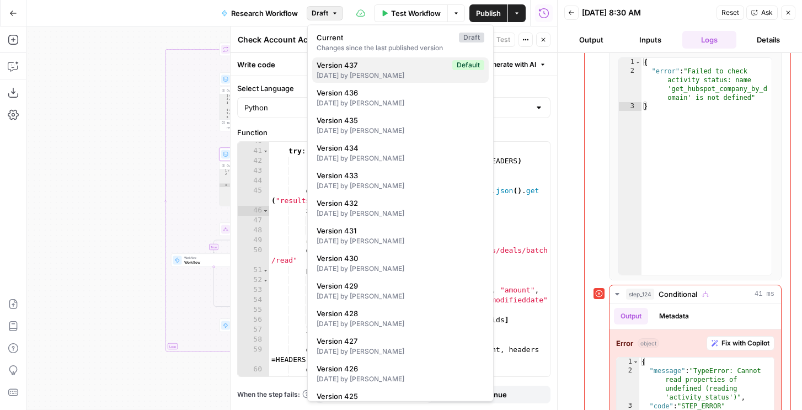
click at [350, 67] on span "Version 437" at bounding box center [382, 65] width 131 height 11
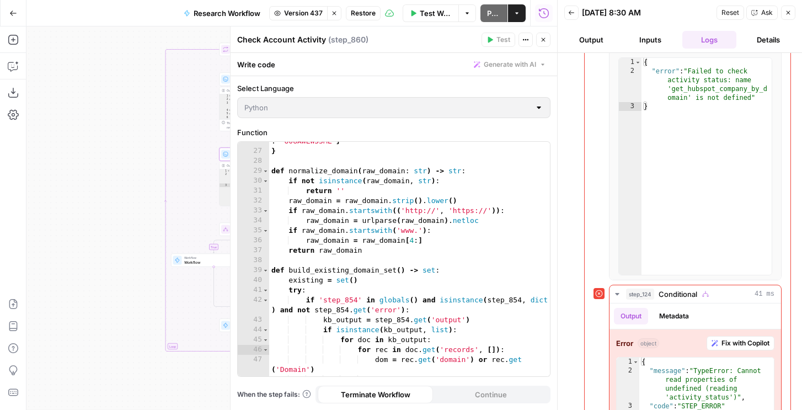
click at [362, 12] on span "Restore" at bounding box center [363, 13] width 25 height 10
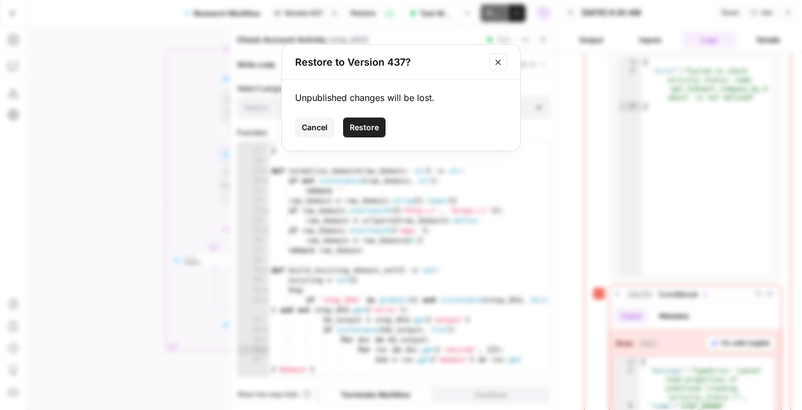
click at [368, 130] on span "Restore" at bounding box center [364, 127] width 29 height 11
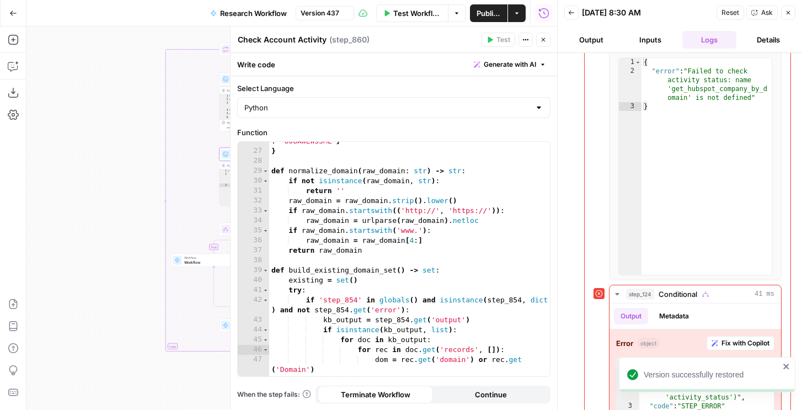
click at [337, 9] on span "Version 437" at bounding box center [320, 13] width 39 height 10
click at [727, 346] on span "Fix with Copilot" at bounding box center [745, 343] width 48 height 10
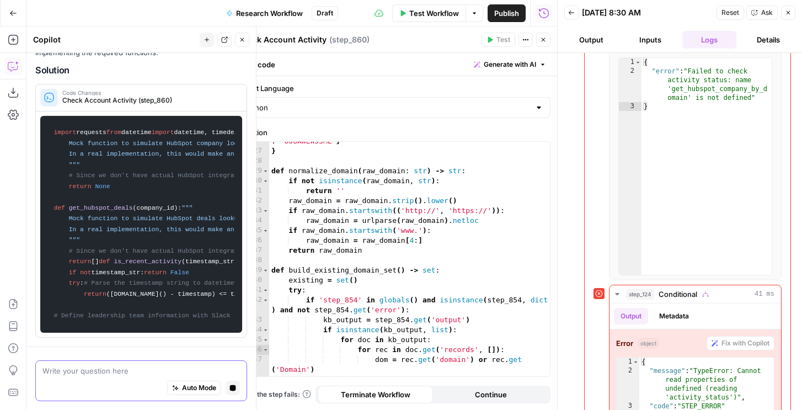
scroll to position [443, 0]
click at [242, 35] on button "Close" at bounding box center [242, 40] width 14 height 14
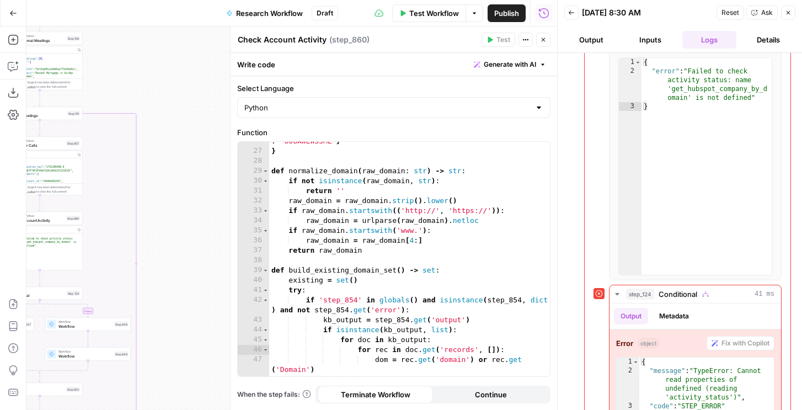
type textarea "*"
click at [346, 151] on div "'mike.kenler@airops.com' : { 'name' : 'Mike Kenler' , 'slack_id' : 'U08AWLW33ML…" at bounding box center [409, 258] width 281 height 264
click at [324, 19] on div "Draft" at bounding box center [325, 13] width 26 height 14
click at [324, 9] on span "Draft" at bounding box center [325, 13] width 17 height 10
click at [794, 11] on button "Close" at bounding box center [788, 13] width 14 height 14
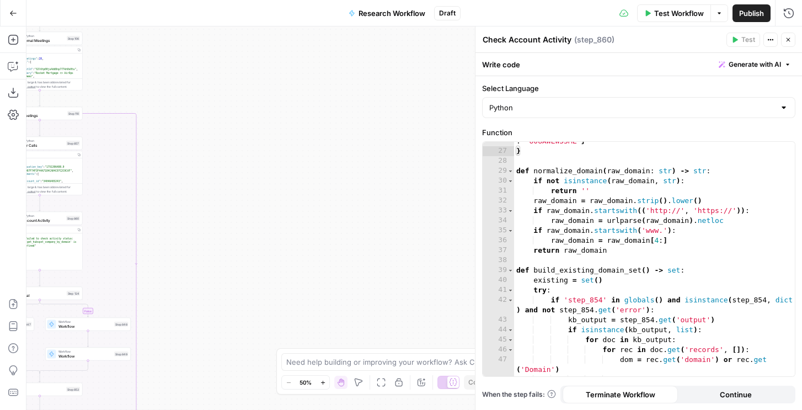
click at [437, 8] on div "Draft" at bounding box center [447, 13] width 26 height 14
click at [448, 19] on div "Draft" at bounding box center [447, 13] width 26 height 14
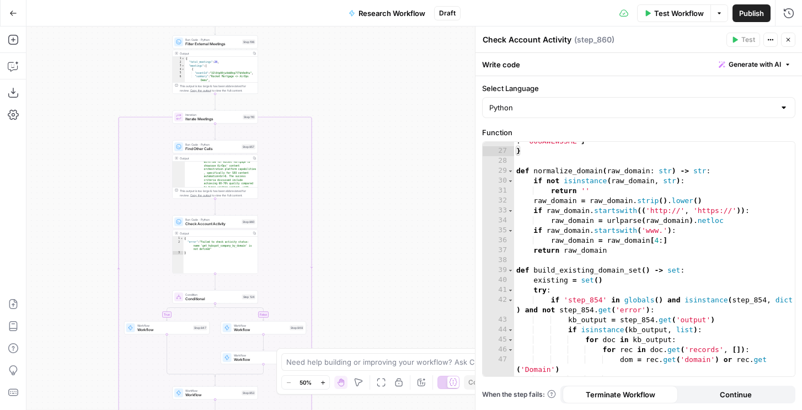
scroll to position [433, 0]
click at [17, 68] on icon "button" at bounding box center [12, 66] width 9 height 9
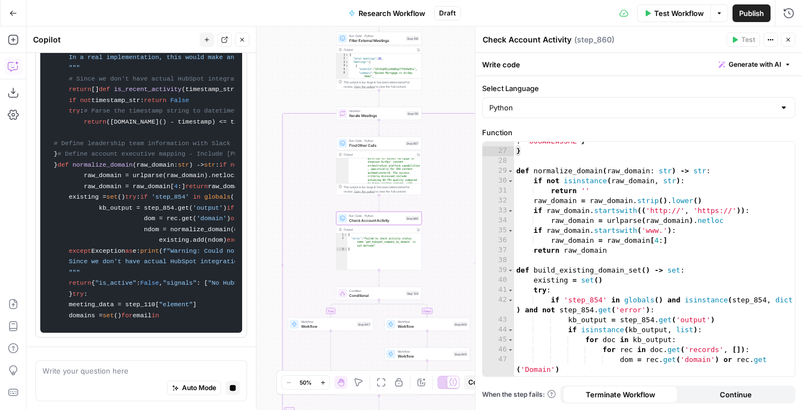
scroll to position [1034, 0]
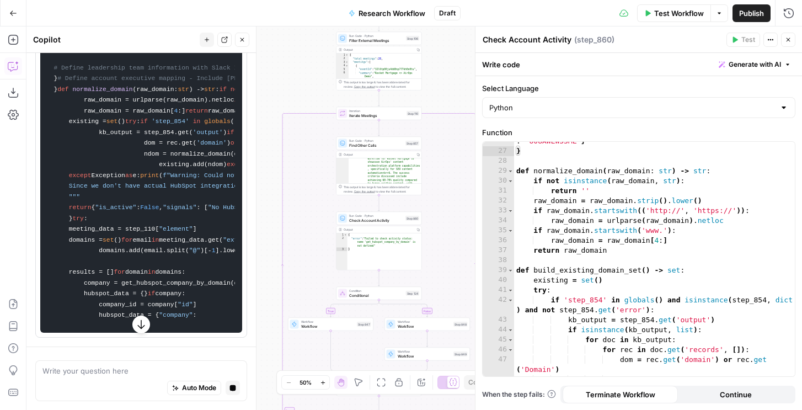
click at [239, 42] on icon "button" at bounding box center [242, 39] width 7 height 7
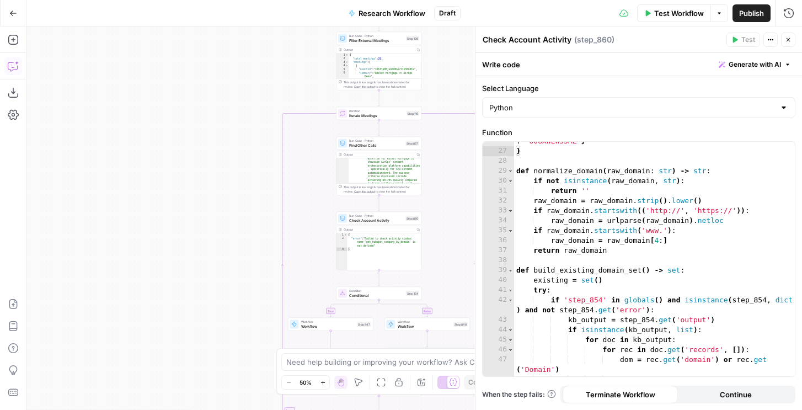
click at [448, 17] on span "Draft" at bounding box center [447, 13] width 17 height 10
click at [449, 16] on span "Draft" at bounding box center [447, 13] width 17 height 10
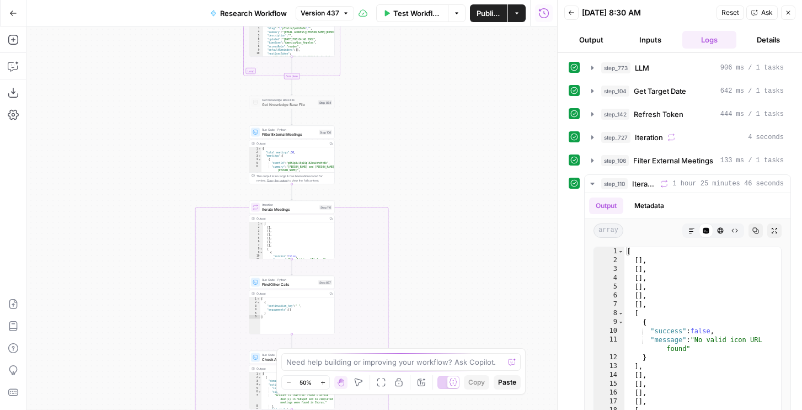
click at [493, 16] on span "Publish" at bounding box center [489, 13] width 24 height 11
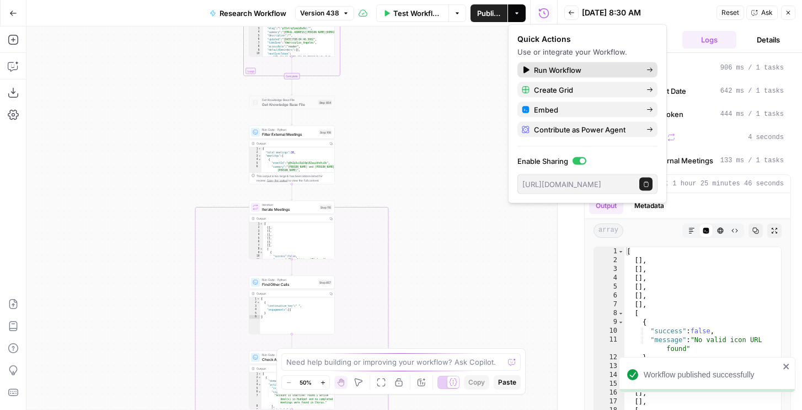
click at [561, 71] on span "Run Workflow" at bounding box center [586, 70] width 104 height 11
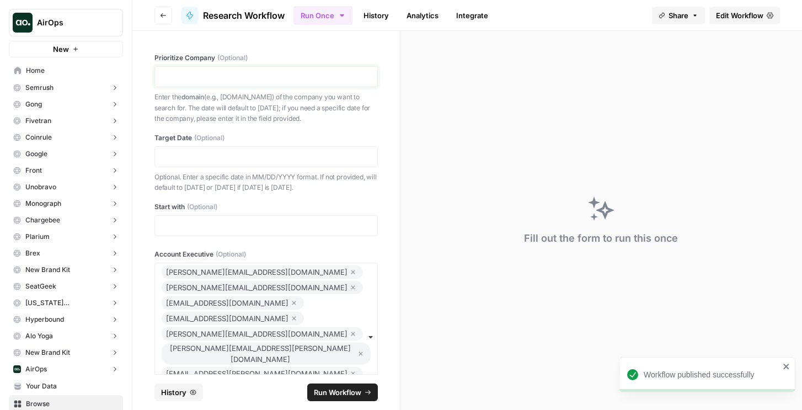
click at [269, 73] on p at bounding box center [266, 76] width 209 height 11
click at [215, 155] on p at bounding box center [266, 156] width 209 height 11
click at [315, 387] on span "Run Workflow" at bounding box center [337, 392] width 47 height 11
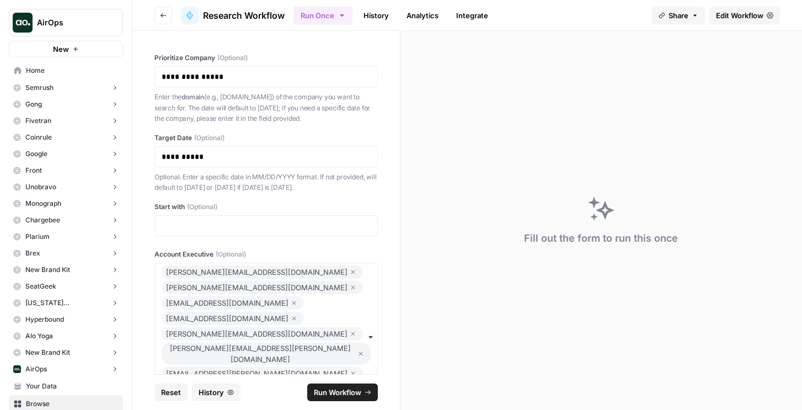
click at [376, 19] on link "History" at bounding box center [376, 16] width 39 height 18
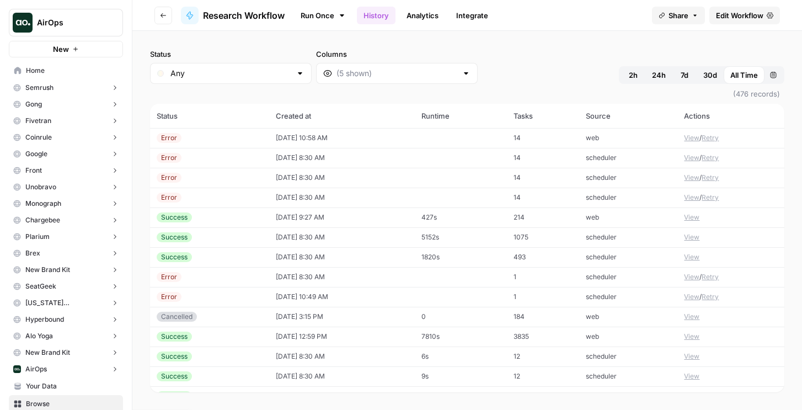
click at [312, 142] on td "08/22/25 at 10:58 AM" at bounding box center [342, 138] width 146 height 20
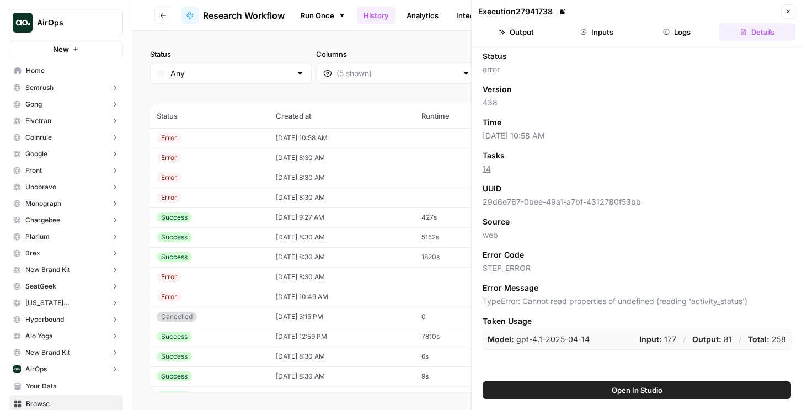
click at [671, 42] on header "Execution 27941738 Close Output Inputs Logs Details" at bounding box center [637, 22] width 330 height 45
click at [673, 26] on button "Logs" at bounding box center [677, 32] width 76 height 18
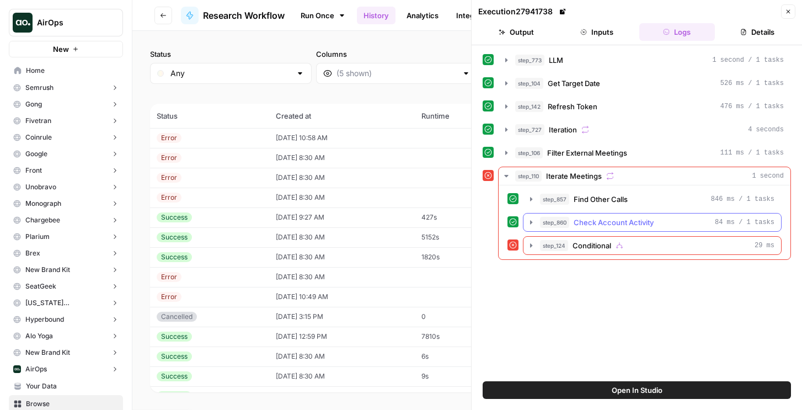
click at [561, 236] on div "step_857 Find Other Calls 846 ms / 1 tasks step_860 Check Account Activity 84 m…" at bounding box center [644, 222] width 274 height 65
click at [565, 244] on span "step_124" at bounding box center [554, 245] width 28 height 11
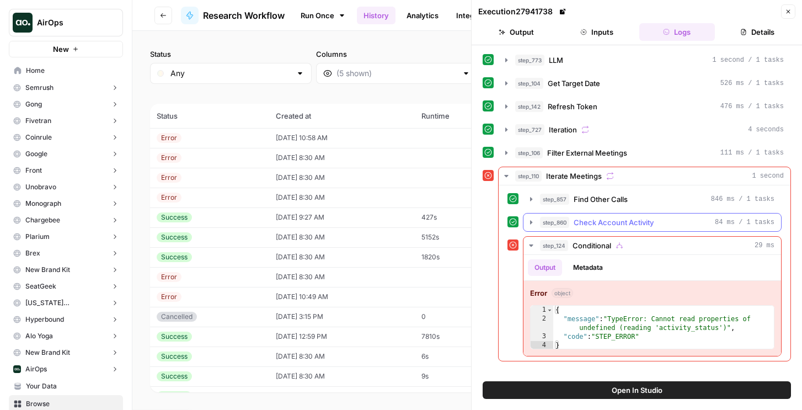
click at [593, 216] on button "step_860 Check Account Activity 84 ms / 1 tasks" at bounding box center [652, 222] width 258 height 18
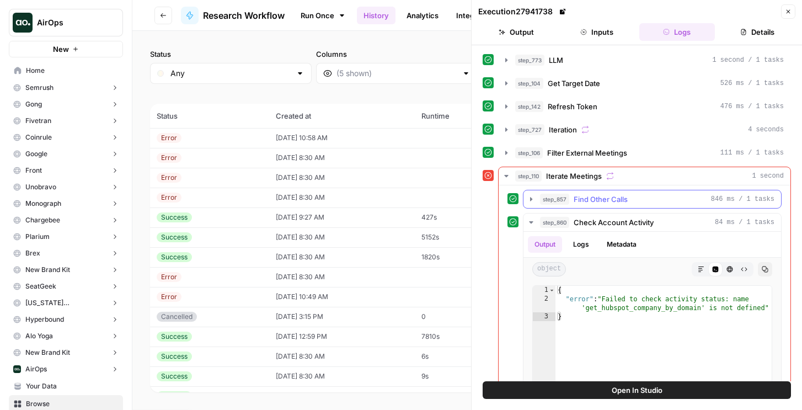
click at [595, 200] on span "Find Other Calls" at bounding box center [601, 199] width 54 height 11
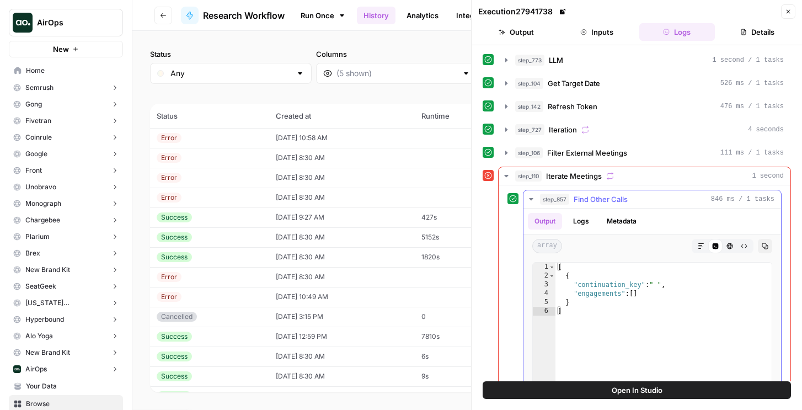
scroll to position [79, 0]
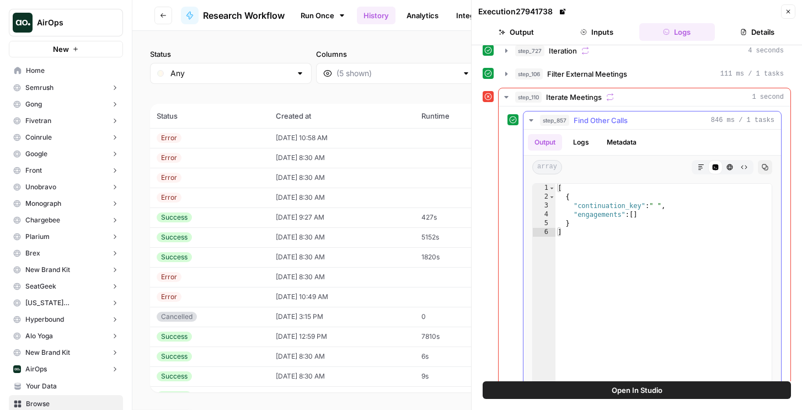
click at [591, 145] on button "Logs" at bounding box center [580, 142] width 29 height 17
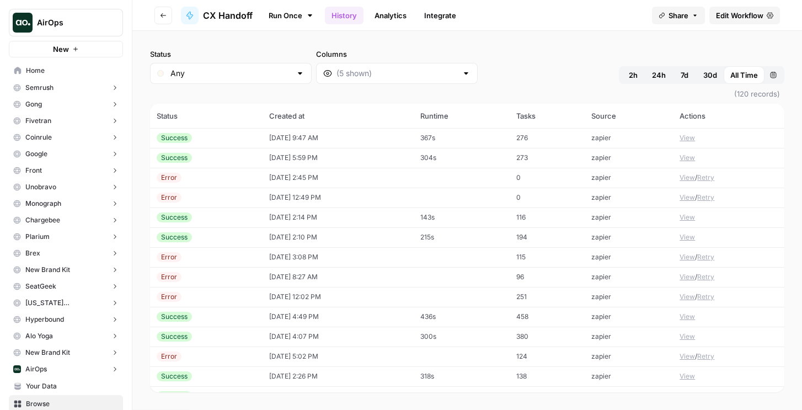
click at [270, 21] on link "Run Once" at bounding box center [290, 15] width 59 height 19
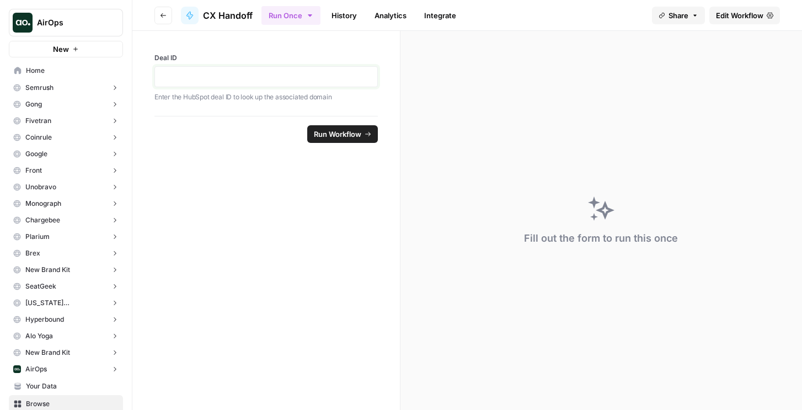
click at [267, 79] on p at bounding box center [266, 76] width 209 height 11
click at [331, 133] on span "Run Workflow" at bounding box center [337, 134] width 47 height 11
click at [329, 13] on link "History" at bounding box center [344, 16] width 39 height 18
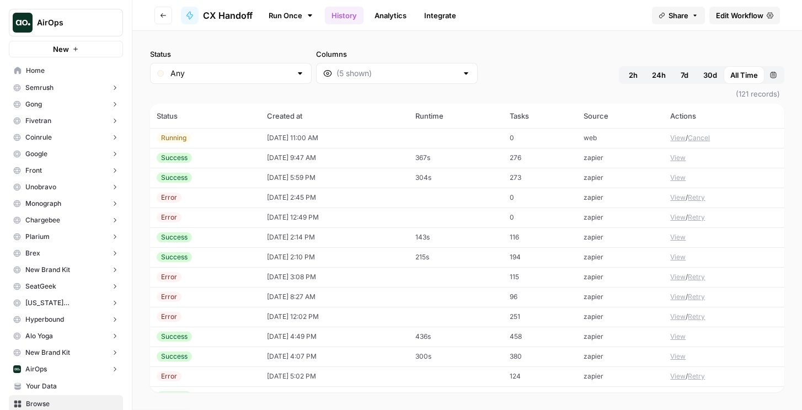
click at [452, 131] on td at bounding box center [456, 138] width 94 height 20
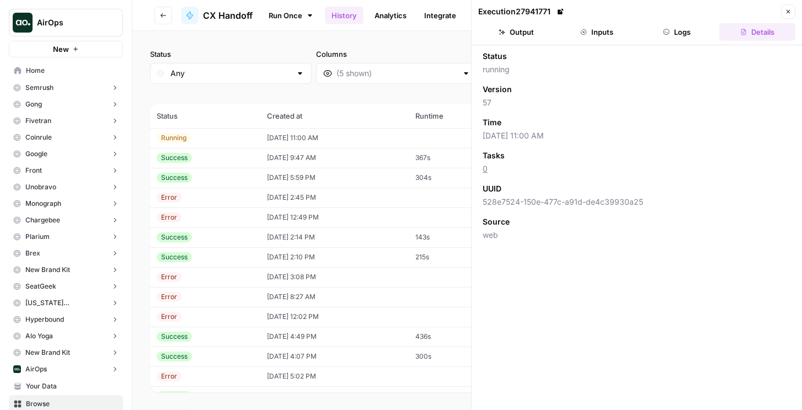
click at [651, 41] on header "Execution 27941771 Close Output Inputs Logs Details" at bounding box center [637, 22] width 330 height 45
click at [657, 31] on button "Logs" at bounding box center [677, 32] width 76 height 18
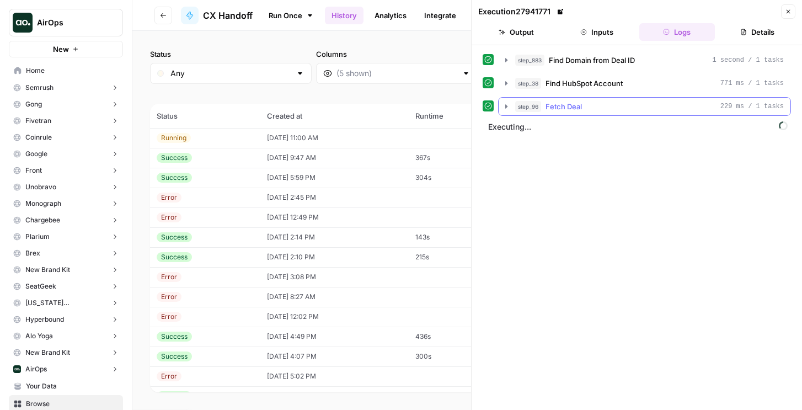
click at [578, 108] on span "Fetch Deal" at bounding box center [563, 106] width 36 height 11
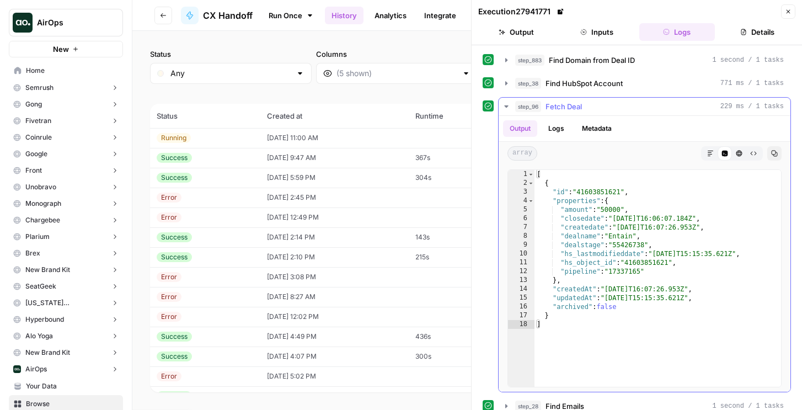
scroll to position [100, 0]
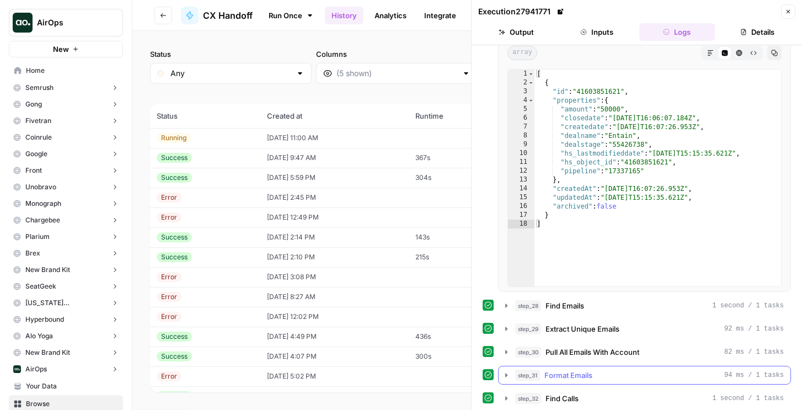
click at [585, 378] on span "Format Emails" at bounding box center [568, 375] width 48 height 11
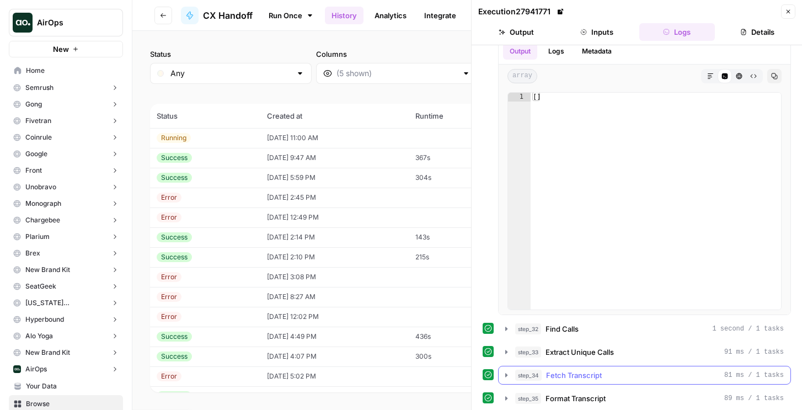
click at [583, 373] on span "Fetch Transcript" at bounding box center [574, 375] width 56 height 11
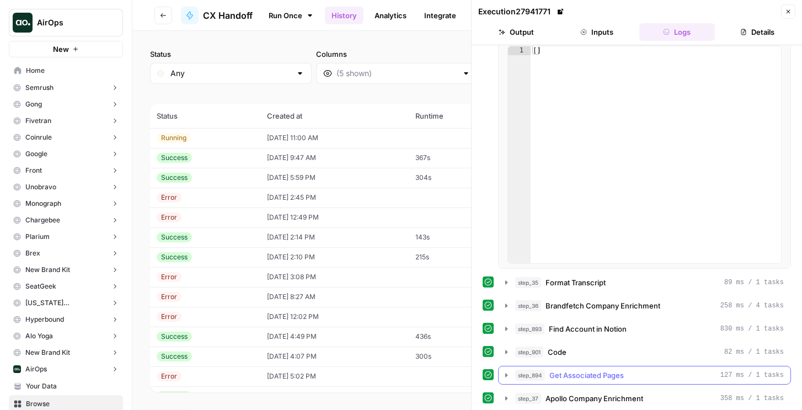
click at [573, 372] on span "Get Associated Pages" at bounding box center [586, 375] width 74 height 11
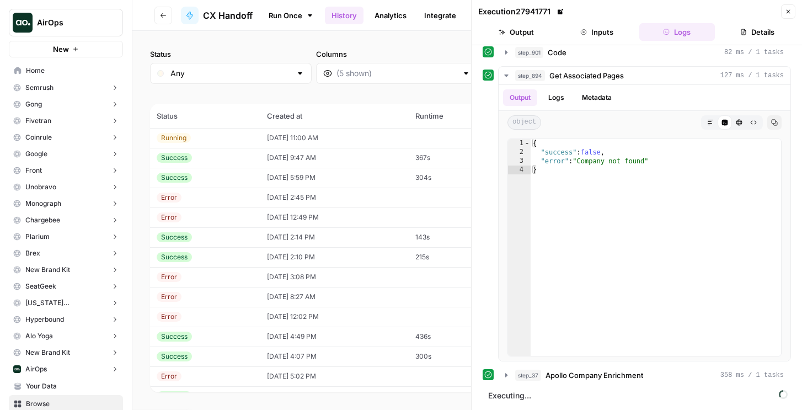
click at [788, 14] on icon "button" at bounding box center [788, 11] width 7 height 7
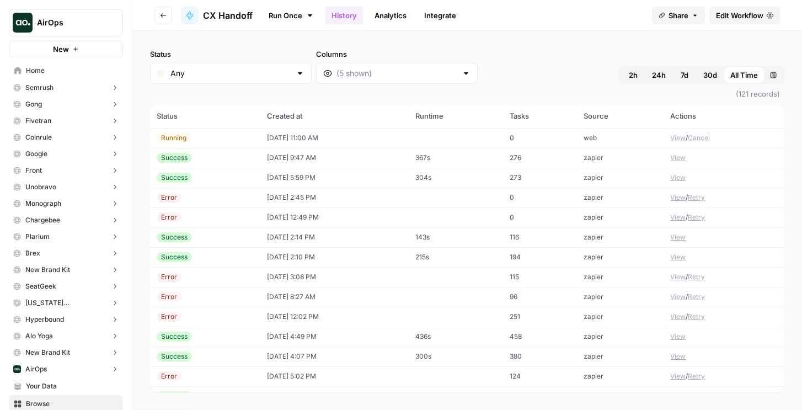
click at [705, 136] on button "Cancel" at bounding box center [699, 138] width 22 height 10
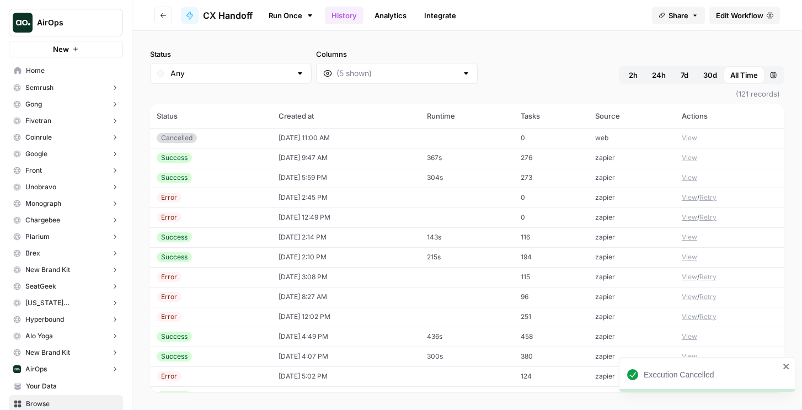
click at [6, 98] on nav "Home Semrush Insights Opportunities Gong Insights Opportunities Fivetran Insigh…" at bounding box center [66, 263] width 132 height 413
